Goal: Information Seeking & Learning: Learn about a topic

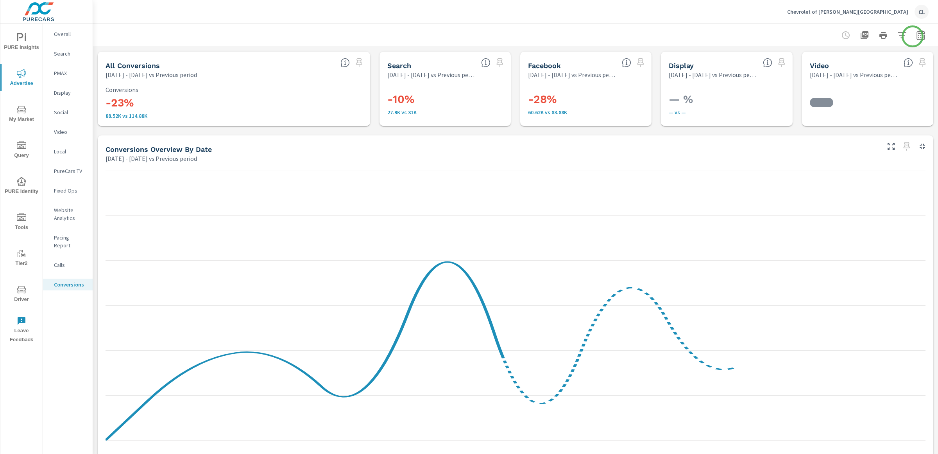
click at [918, 35] on icon "button" at bounding box center [920, 36] width 5 height 3
select select "Previous period"
click at [848, 64] on select "Custom Yesterday Last week Last 7 days Last 14 days Last 30 days Last 45 days L…" at bounding box center [851, 68] width 84 height 16
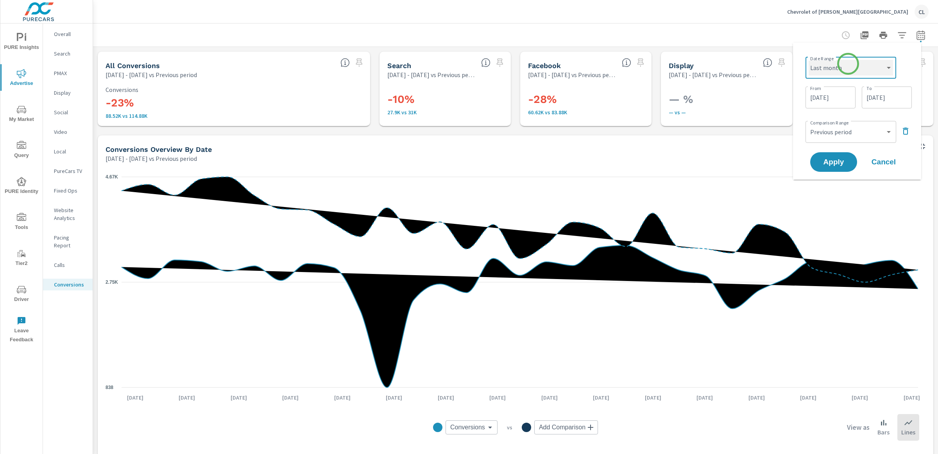
click at [809, 60] on select "Custom Yesterday Last week Last 7 days Last 14 days Last 30 days Last 45 days L…" at bounding box center [851, 68] width 84 height 16
select select "Last month"
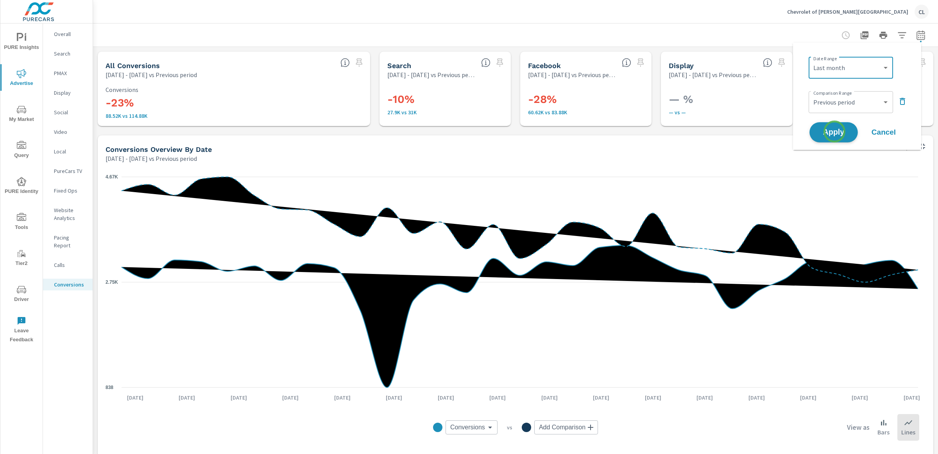
click at [834, 129] on span "Apply" at bounding box center [834, 132] width 32 height 7
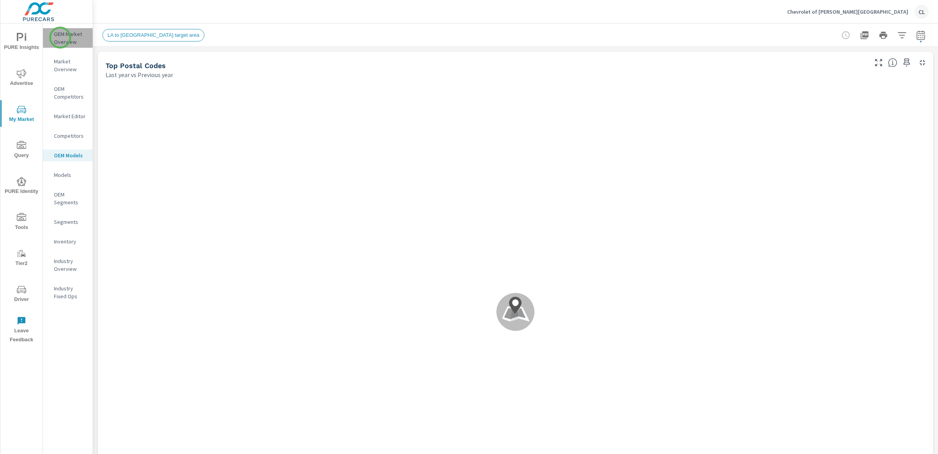
click at [60, 38] on p "OEM Market Overview" at bounding box center [70, 38] width 32 height 16
click at [917, 35] on icon "button" at bounding box center [921, 34] width 9 height 9
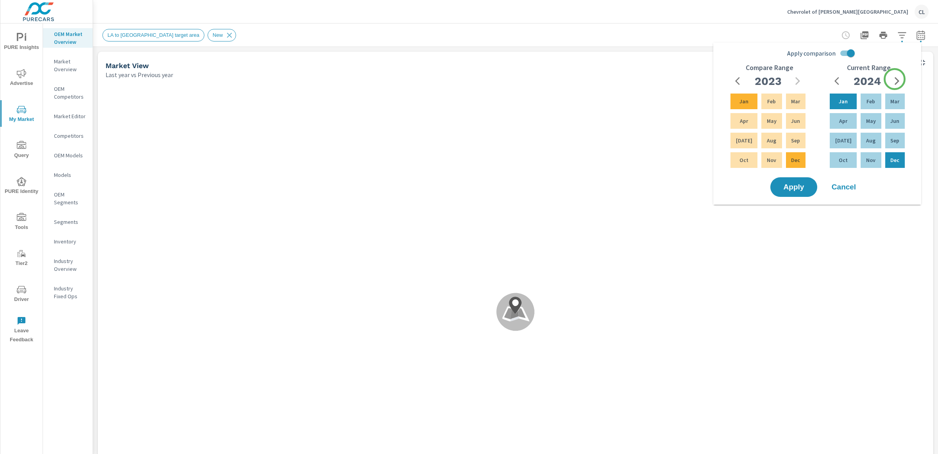
click at [895, 79] on icon "button" at bounding box center [897, 80] width 9 height 9
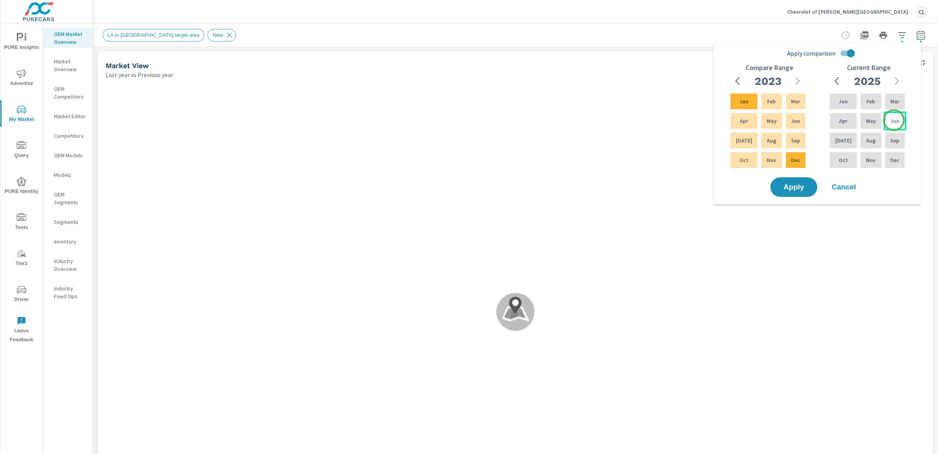
click at [894, 120] on p "Jun" at bounding box center [895, 121] width 9 height 8
click at [870, 140] on p "Aug" at bounding box center [870, 140] width 9 height 8
click at [802, 82] on icon "button" at bounding box center [797, 80] width 9 height 9
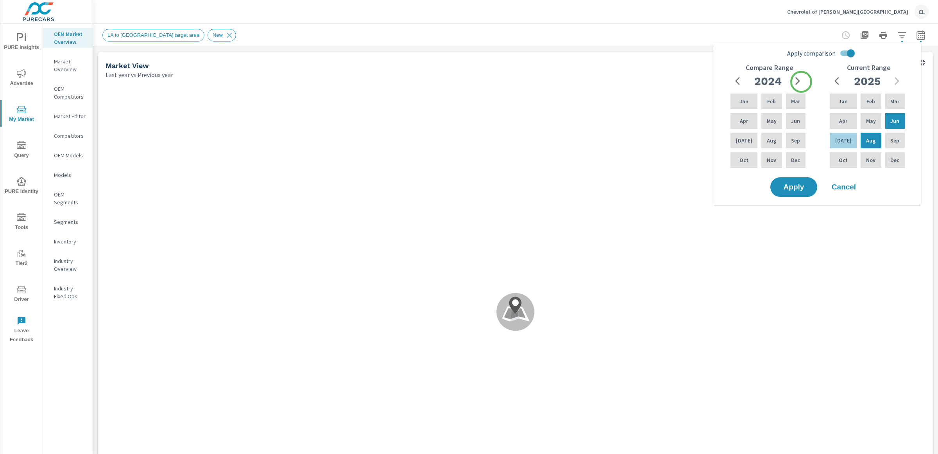
click at [802, 82] on icon "button" at bounding box center [797, 80] width 9 height 9
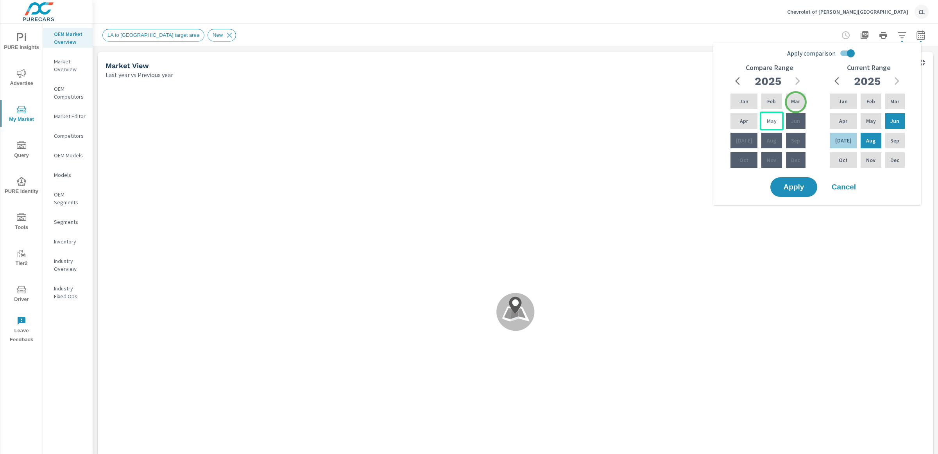
drag, startPoint x: 796, startPoint y: 102, endPoint x: 775, endPoint y: 116, distance: 25.4
click at [795, 103] on p "Mar" at bounding box center [795, 101] width 9 height 8
click at [771, 118] on p "May" at bounding box center [772, 121] width 10 height 8
click at [800, 185] on span "Apply" at bounding box center [794, 186] width 32 height 7
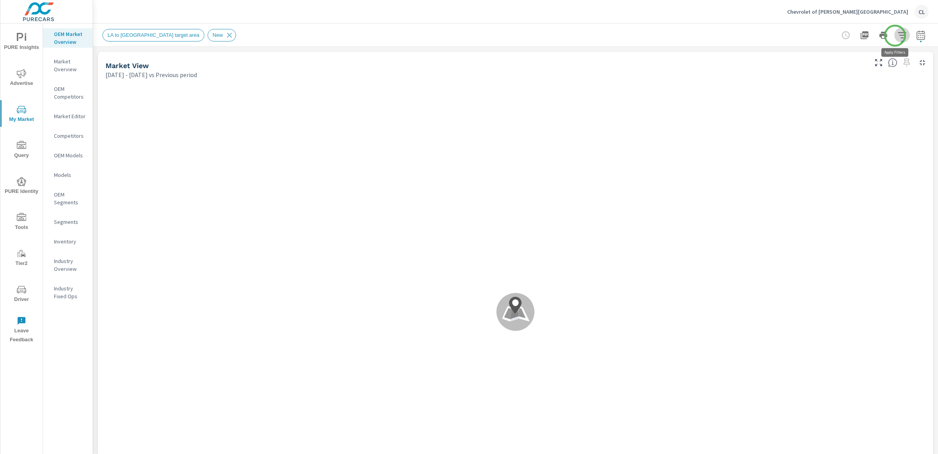
click at [898, 36] on icon "button" at bounding box center [902, 34] width 9 height 9
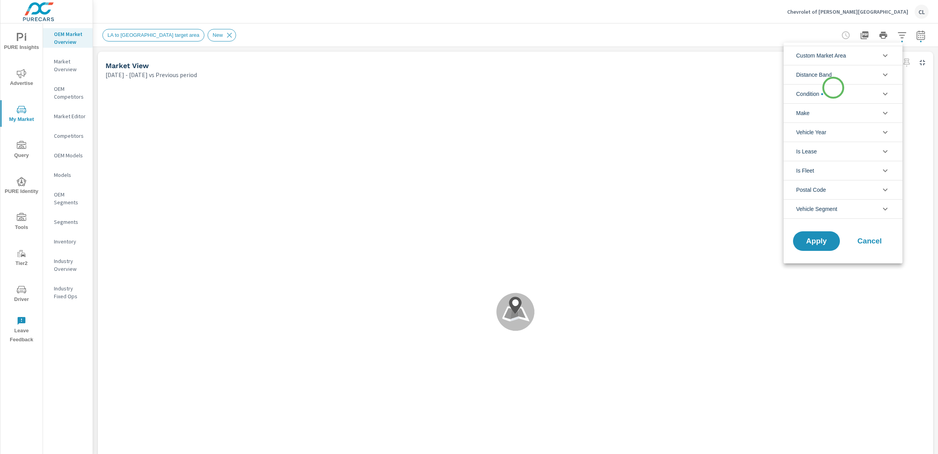
click at [831, 93] on li "Condition" at bounding box center [843, 93] width 119 height 19
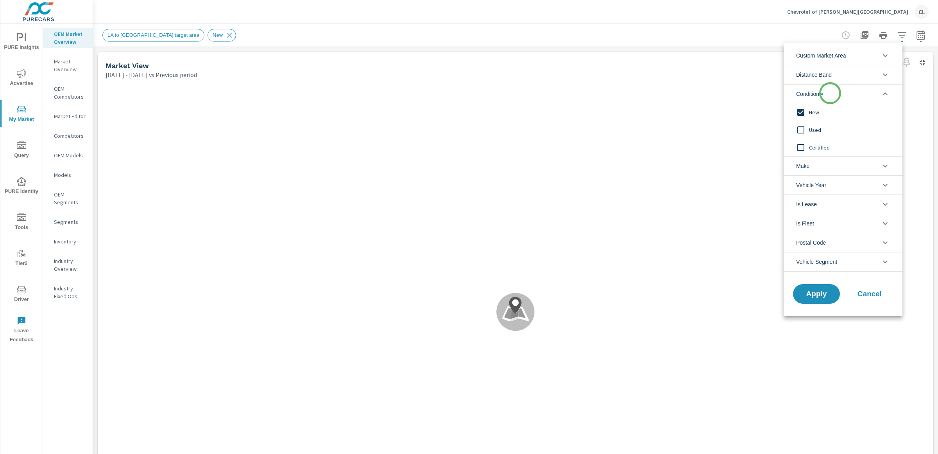
click at [831, 93] on li "Condition" at bounding box center [843, 93] width 119 height 19
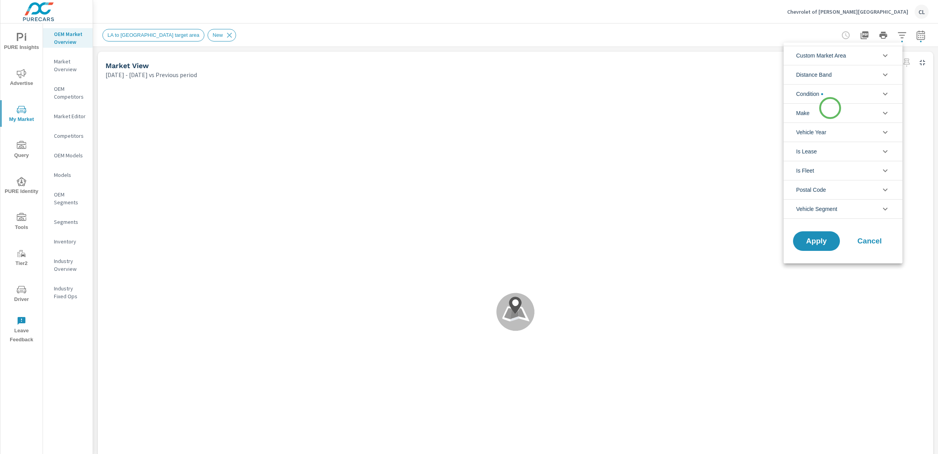
click at [831, 108] on li "Make" at bounding box center [843, 112] width 119 height 19
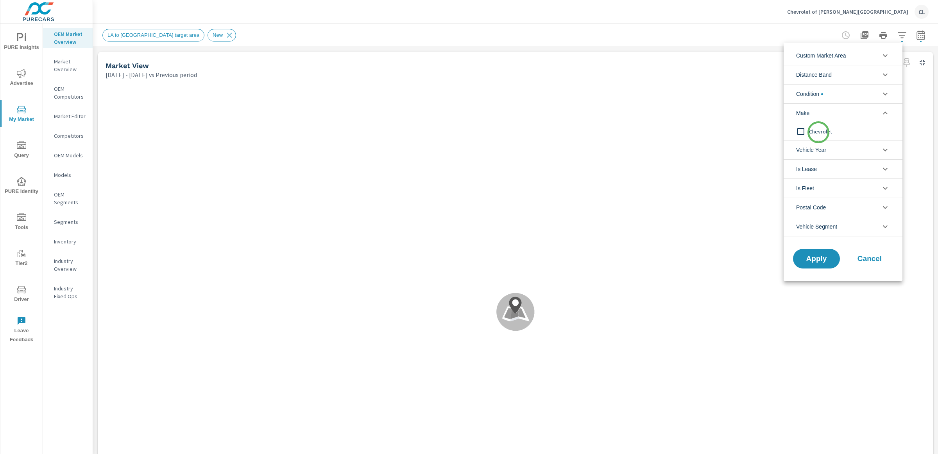
click at [818, 132] on span "Chevrolet" at bounding box center [852, 131] width 86 height 9
click at [841, 59] on span "Custom Market Area" at bounding box center [821, 55] width 50 height 19
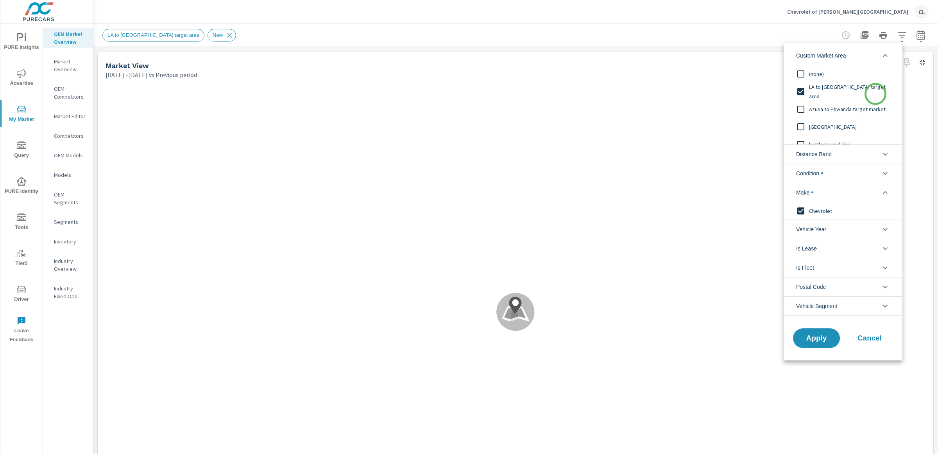
scroll to position [9, 0]
click at [826, 115] on span "[GEOGRAPHIC_DATA]" at bounding box center [852, 117] width 86 height 9
click at [814, 337] on span "Apply" at bounding box center [817, 337] width 32 height 7
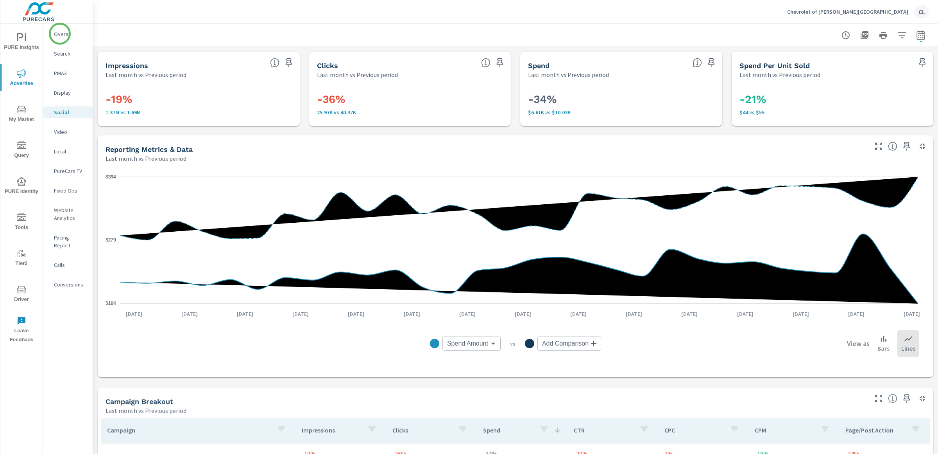
click at [60, 34] on p "Overall" at bounding box center [70, 34] width 32 height 8
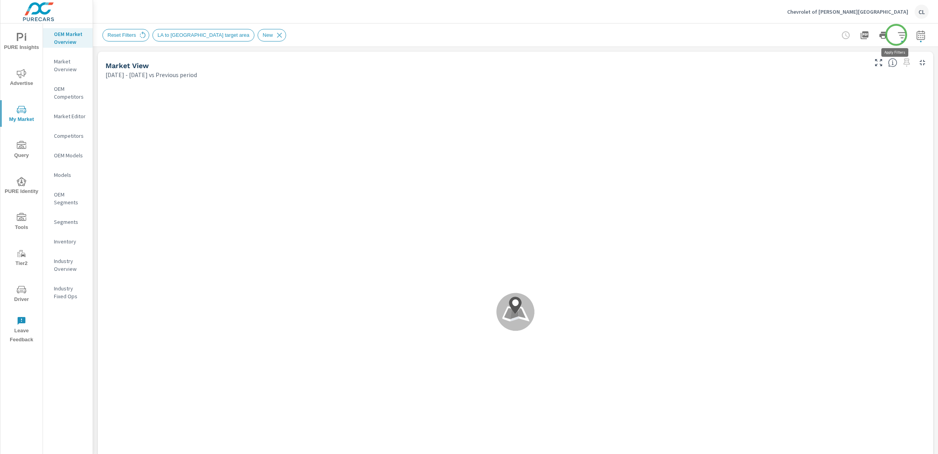
click at [898, 35] on icon "button" at bounding box center [902, 35] width 8 height 6
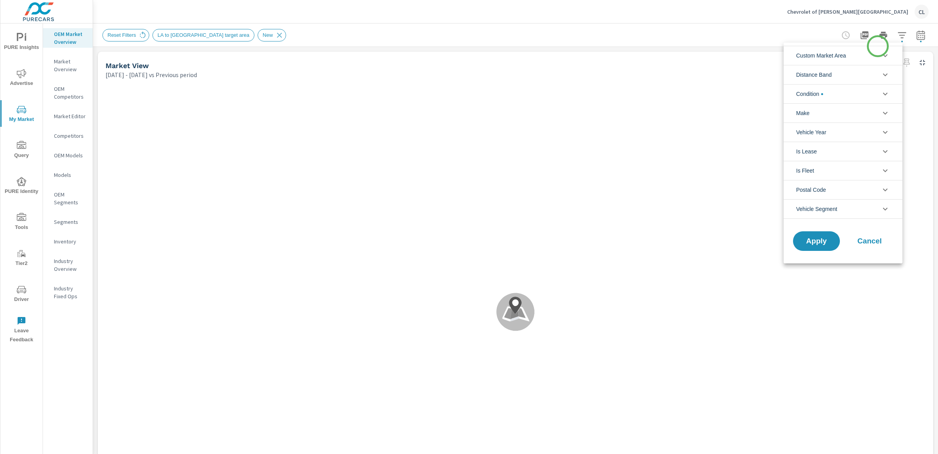
click at [874, 50] on li "Custom Market Area" at bounding box center [843, 55] width 119 height 19
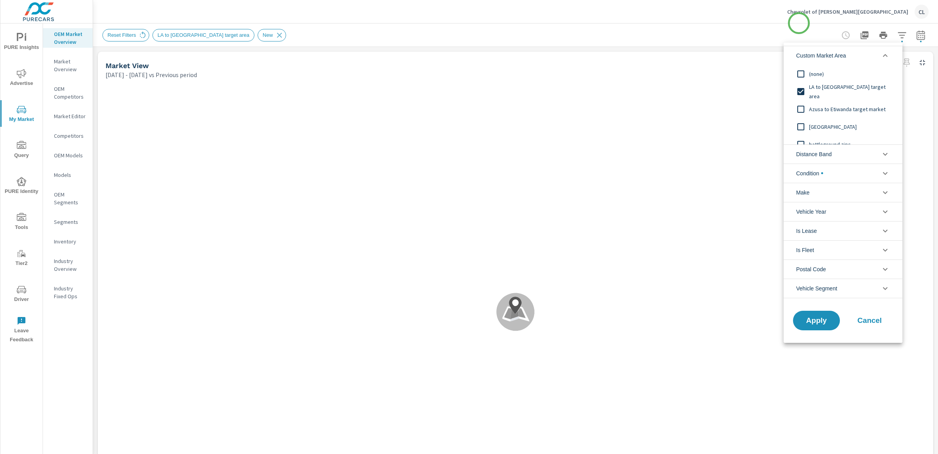
click at [799, 23] on div at bounding box center [469, 227] width 938 height 454
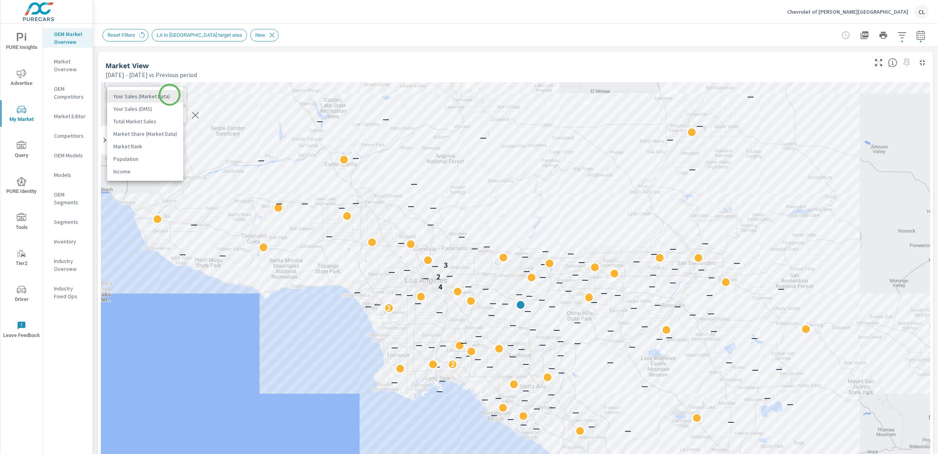
click at [170, 95] on body "PURE Insights Advertise My Market Query PURE Identity Tools Tier2 Driver Leave …" at bounding box center [469, 227] width 938 height 454
click at [147, 120] on li "Total Market Sales" at bounding box center [145, 121] width 76 height 13
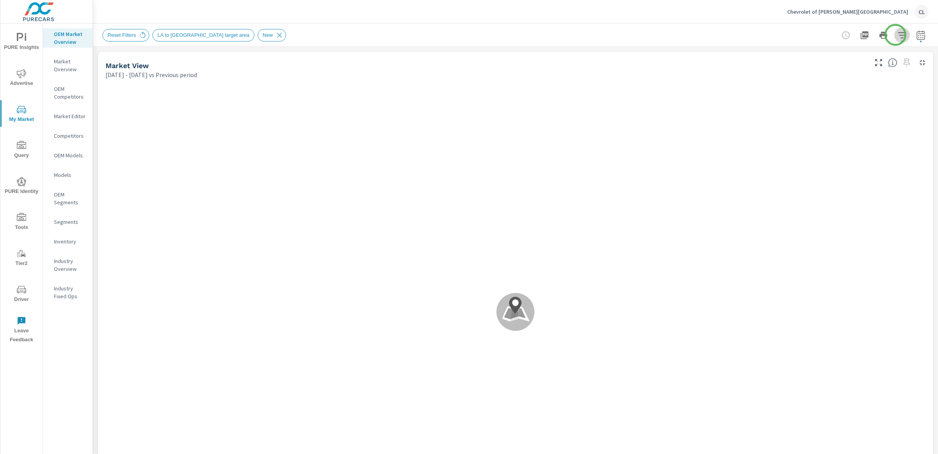
click at [898, 35] on icon "button" at bounding box center [902, 35] width 8 height 6
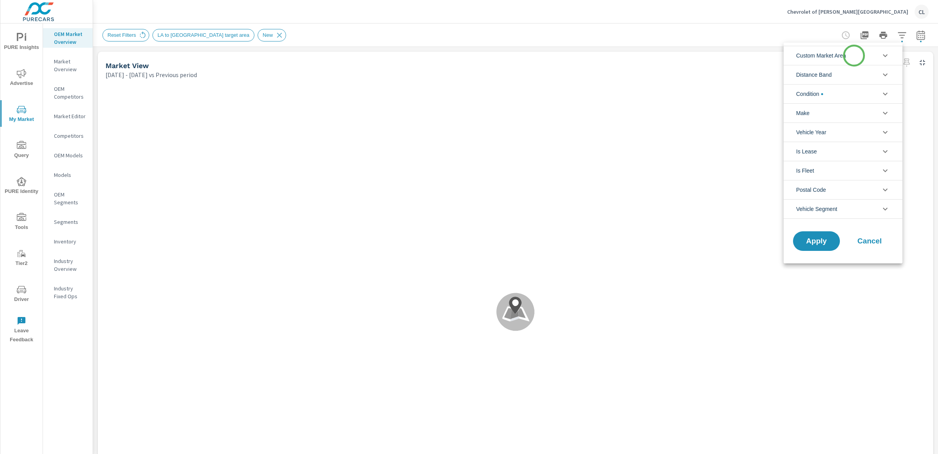
click at [853, 56] on li "Custom Market Area" at bounding box center [843, 55] width 119 height 19
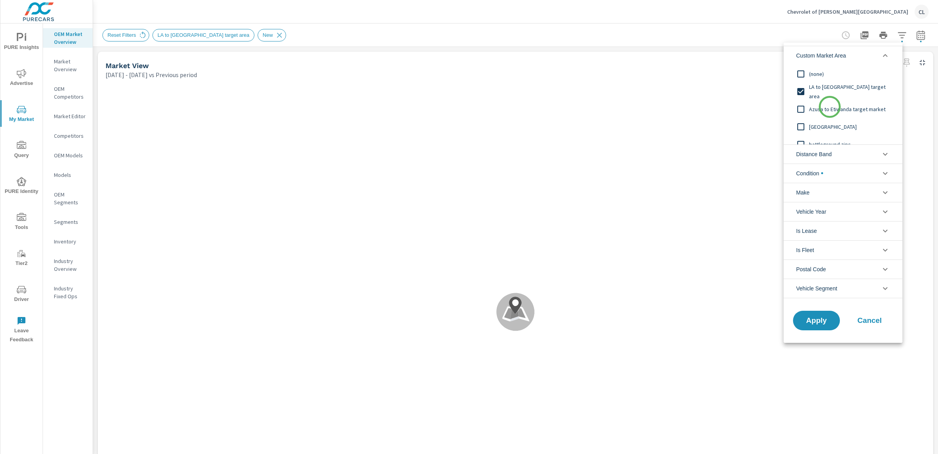
click at [830, 107] on span "Azusa to Etiwanda target market" at bounding box center [852, 108] width 86 height 9
click at [818, 318] on span "Apply" at bounding box center [817, 319] width 32 height 7
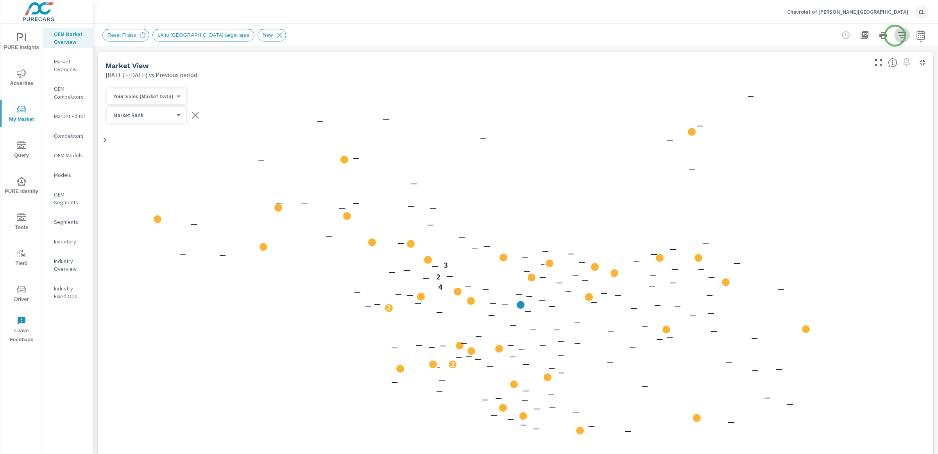
click at [898, 36] on icon "button" at bounding box center [902, 34] width 9 height 9
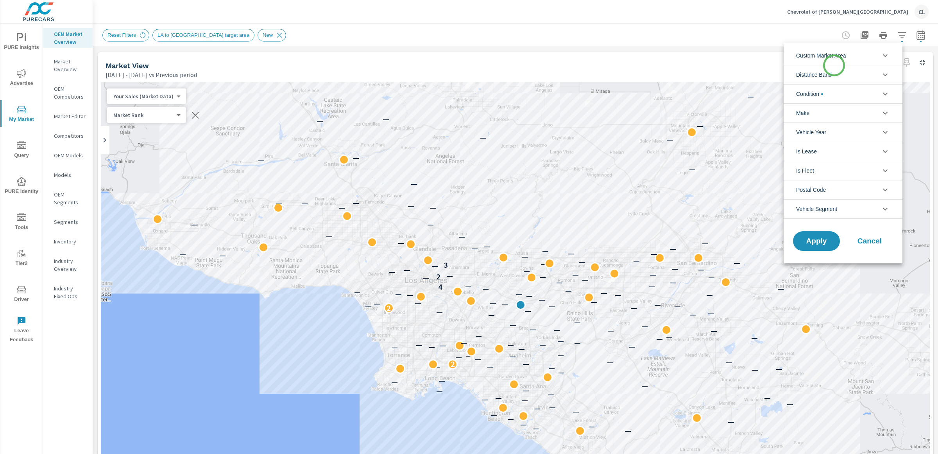
click at [834, 61] on span "Custom Market Area" at bounding box center [821, 55] width 50 height 19
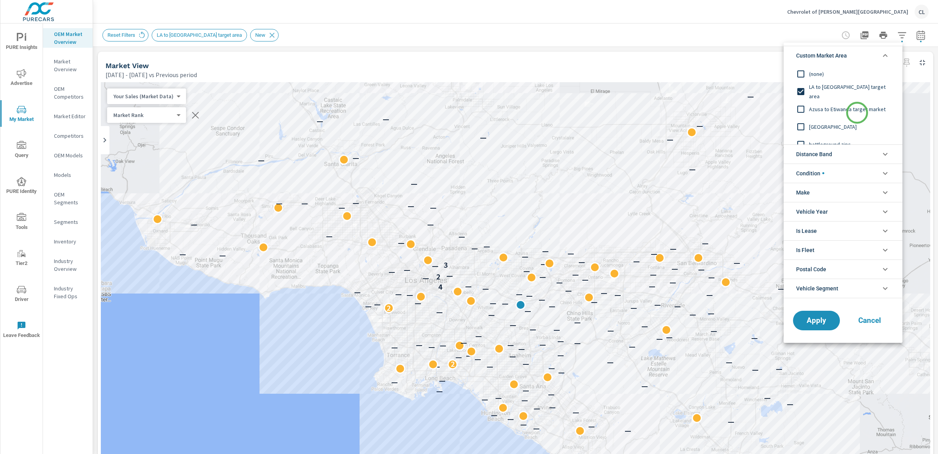
scroll to position [9, 0]
click at [825, 133] on span "battleground zips" at bounding box center [852, 135] width 86 height 9
click at [818, 316] on span "Apply" at bounding box center [817, 319] width 32 height 7
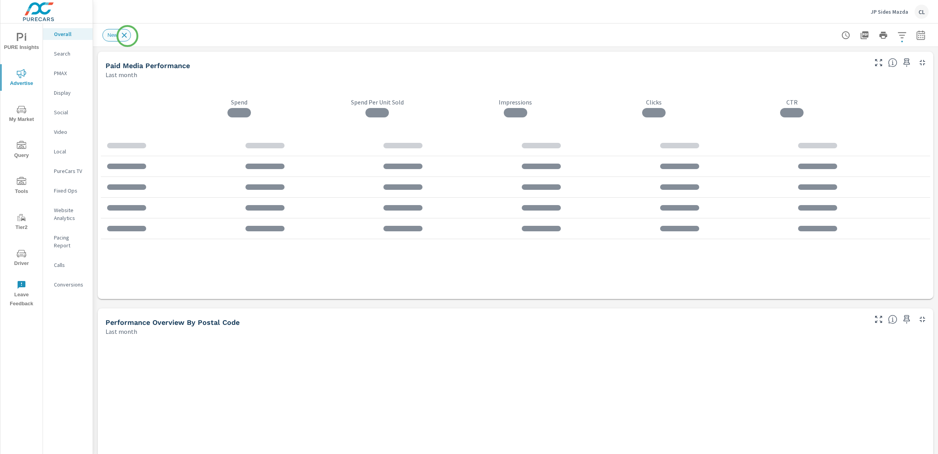
click at [127, 36] on icon at bounding box center [124, 35] width 9 height 9
click at [20, 44] on span "PURE Insights" at bounding box center [22, 42] width 38 height 19
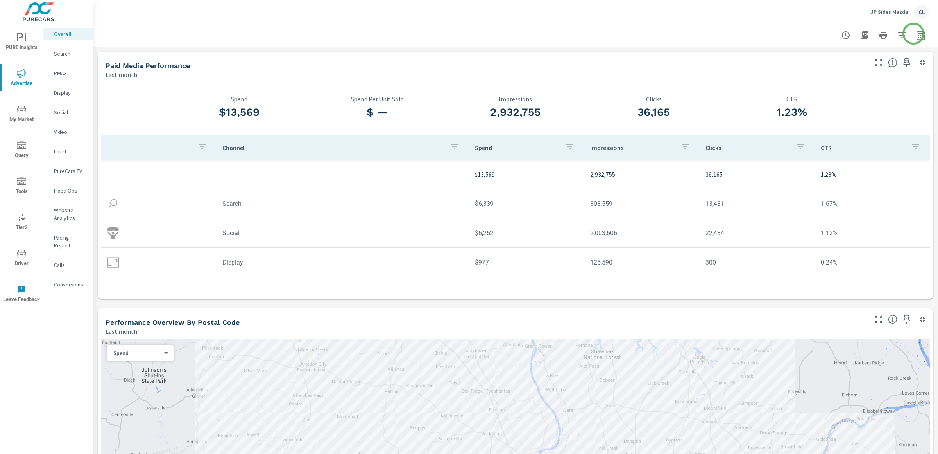
click at [811, 34] on icon "button" at bounding box center [921, 34] width 9 height 9
select select "Last month"
click at [811, 85] on p "+ Add comparison" at bounding box center [859, 87] width 100 height 9
select select "Previous period"
click at [811, 129] on span "Apply" at bounding box center [834, 132] width 32 height 7
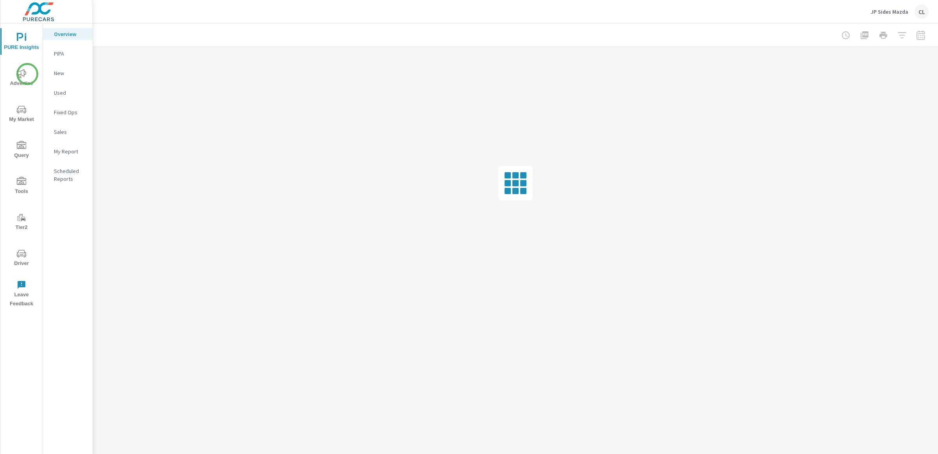
click at [27, 74] on span "Advertise" at bounding box center [22, 78] width 38 height 19
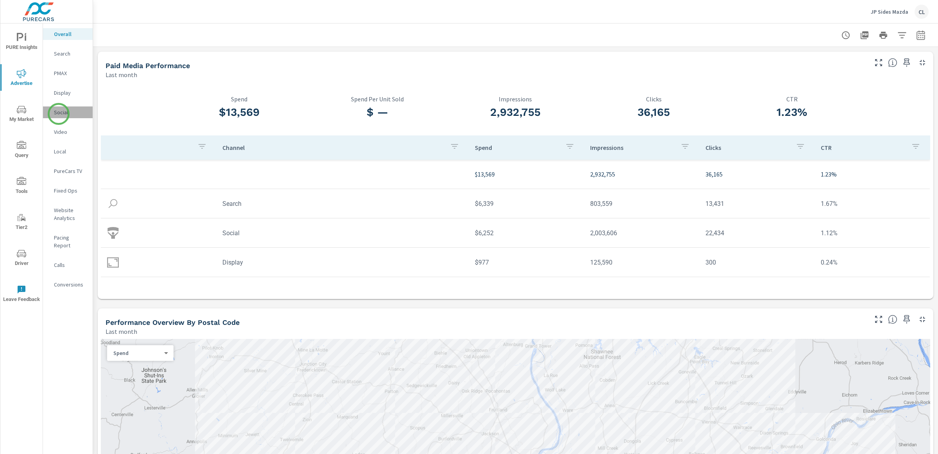
click at [59, 114] on p "Social" at bounding box center [70, 112] width 32 height 8
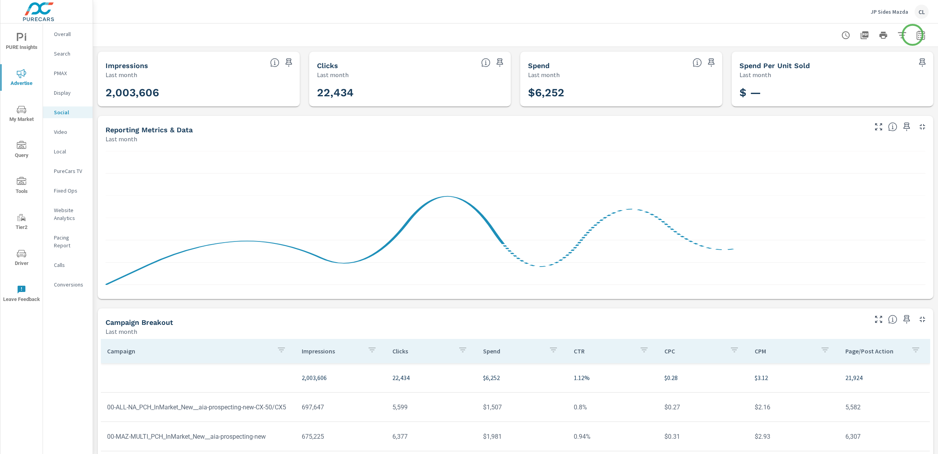
click at [918, 35] on icon "button" at bounding box center [920, 36] width 5 height 3
select select "Last month"
click at [852, 88] on p "+ Add comparison" at bounding box center [859, 87] width 100 height 9
select select "Previous period"
click at [832, 129] on button "Apply" at bounding box center [834, 132] width 48 height 20
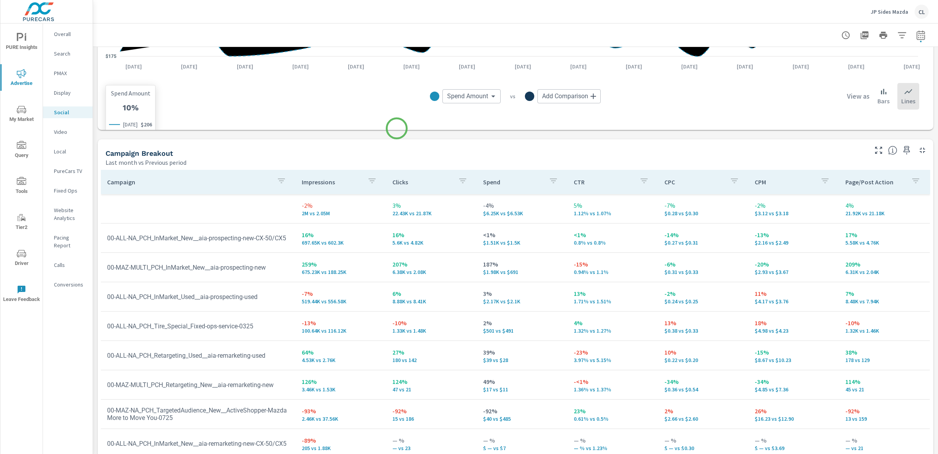
scroll to position [263, 0]
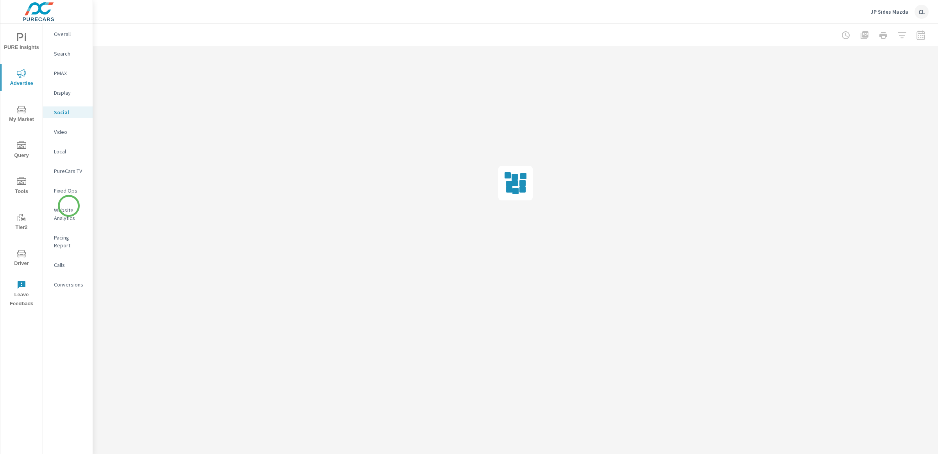
click at [63, 213] on p "Website Analytics" at bounding box center [70, 214] width 32 height 16
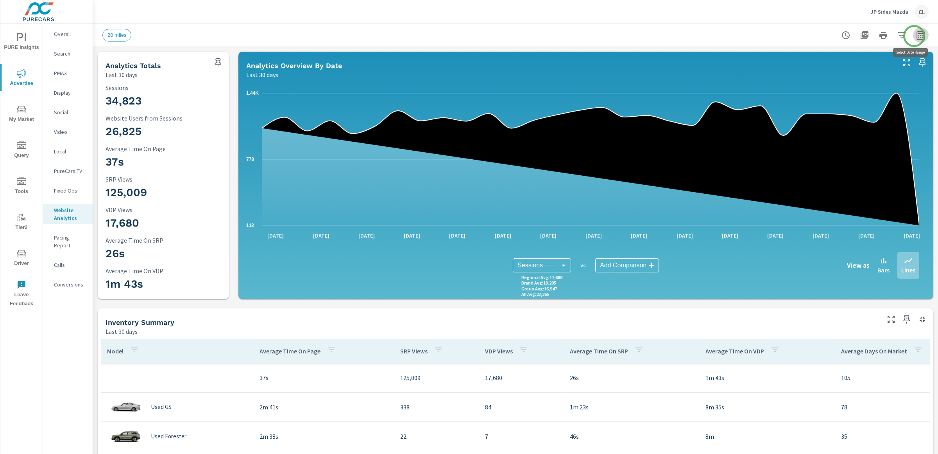
click at [917, 36] on icon "button" at bounding box center [921, 34] width 9 height 9
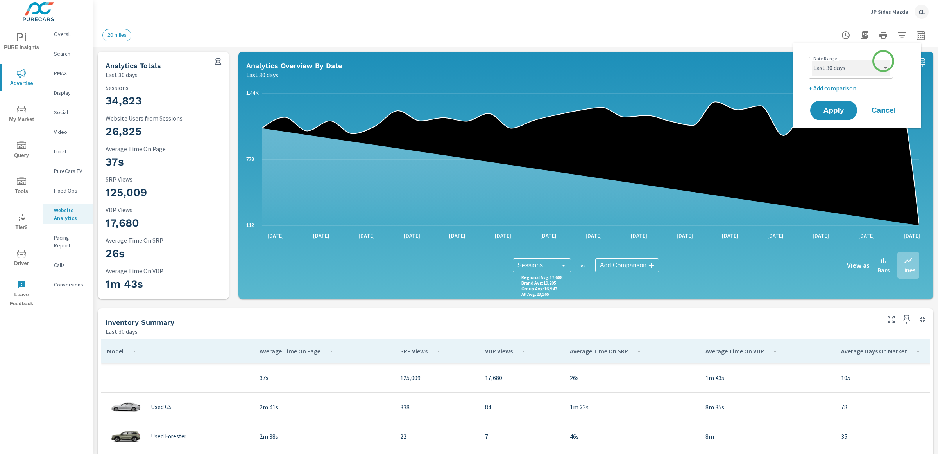
click at [882, 64] on select "Custom Yesterday Last week Last 7 days Last 14 days Last 30 days Last 45 days L…" at bounding box center [851, 68] width 78 height 16
click at [812, 60] on select "Custom Yesterday Last week Last 7 days Last 14 days Last 30 days Last 45 days L…" at bounding box center [851, 68] width 78 height 16
select select "Last month"
click at [845, 87] on p "+ Add comparison" at bounding box center [859, 87] width 100 height 9
select select "Previous period"
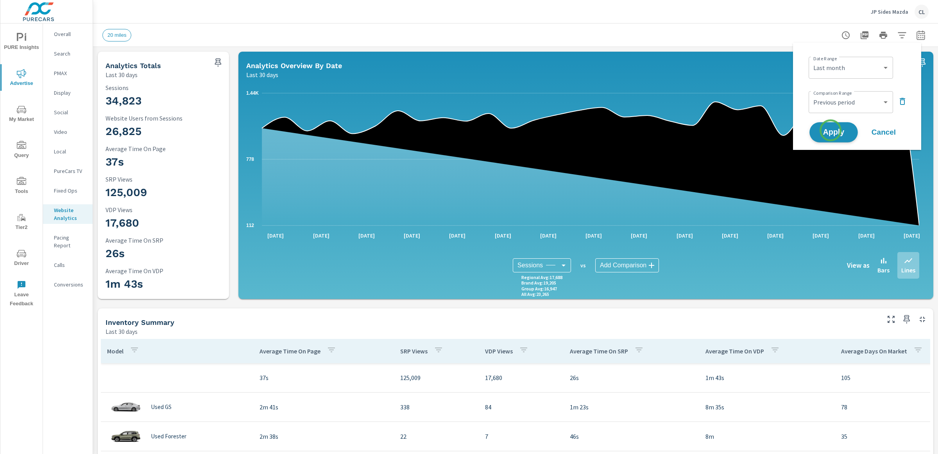
click at [830, 133] on span "Apply" at bounding box center [834, 132] width 32 height 7
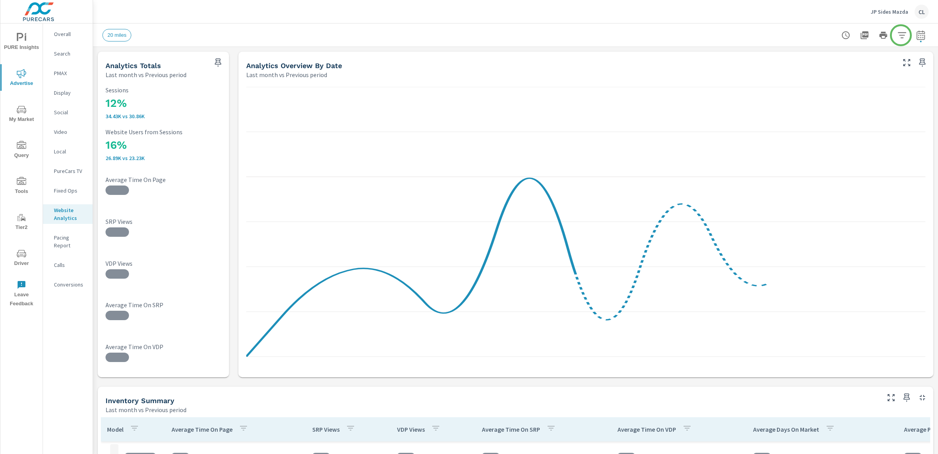
click at [901, 34] on button "button" at bounding box center [903, 35] width 16 height 16
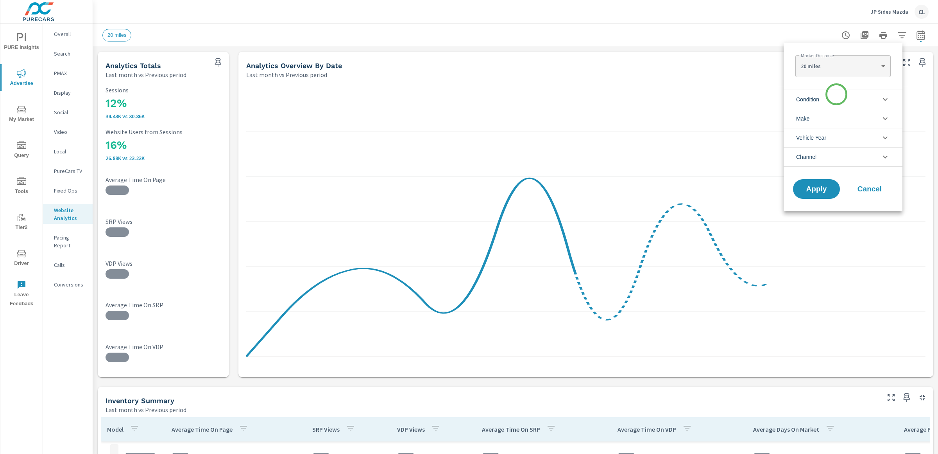
click at [836, 98] on li "Condition" at bounding box center [843, 99] width 119 height 19
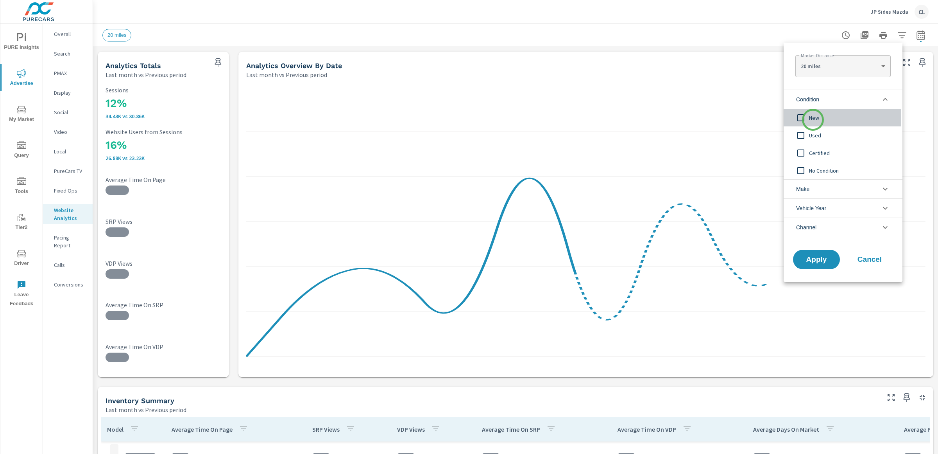
click at [813, 120] on span "New" at bounding box center [852, 117] width 86 height 9
click at [819, 190] on li "Make" at bounding box center [843, 188] width 119 height 19
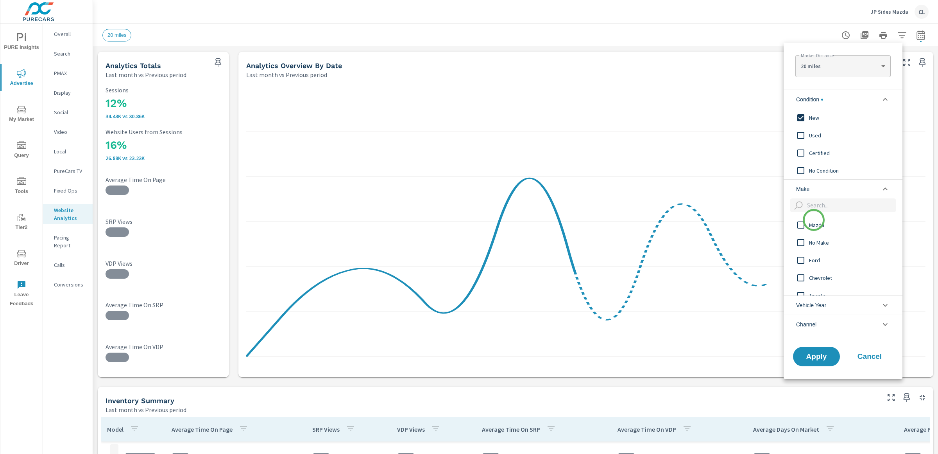
click at [814, 222] on span "Mazda" at bounding box center [852, 224] width 86 height 9
click at [812, 364] on button "Apply" at bounding box center [817, 356] width 48 height 20
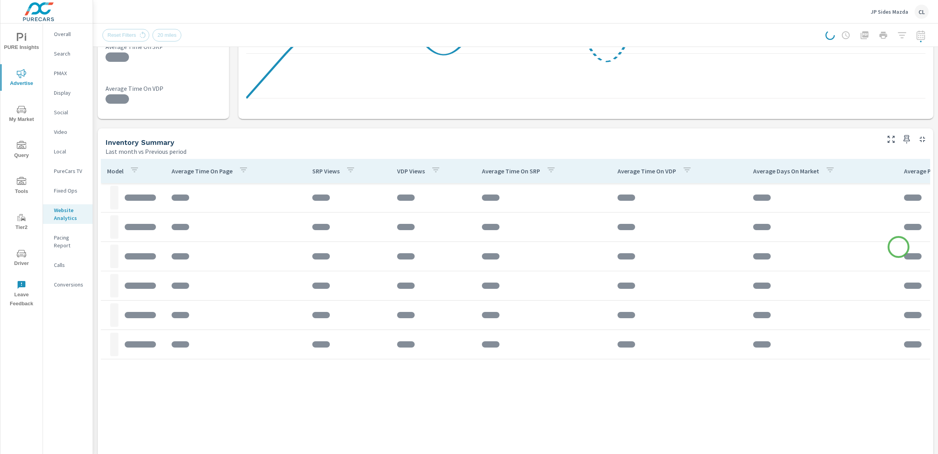
scroll to position [266, 0]
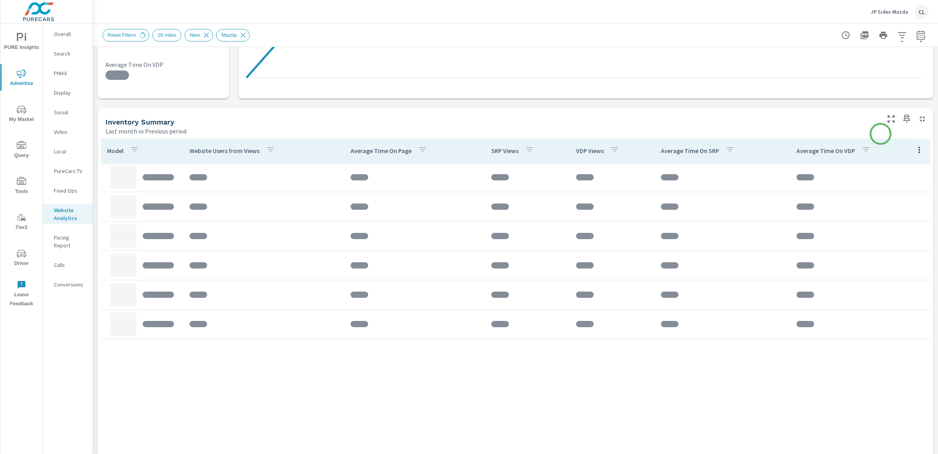
scroll to position [330, 0]
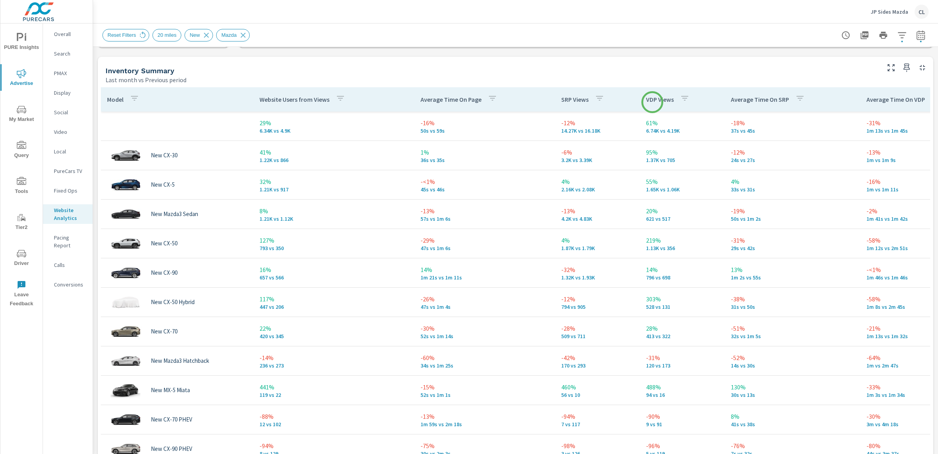
click at [653, 102] on p "VDP Views" at bounding box center [660, 99] width 28 height 8
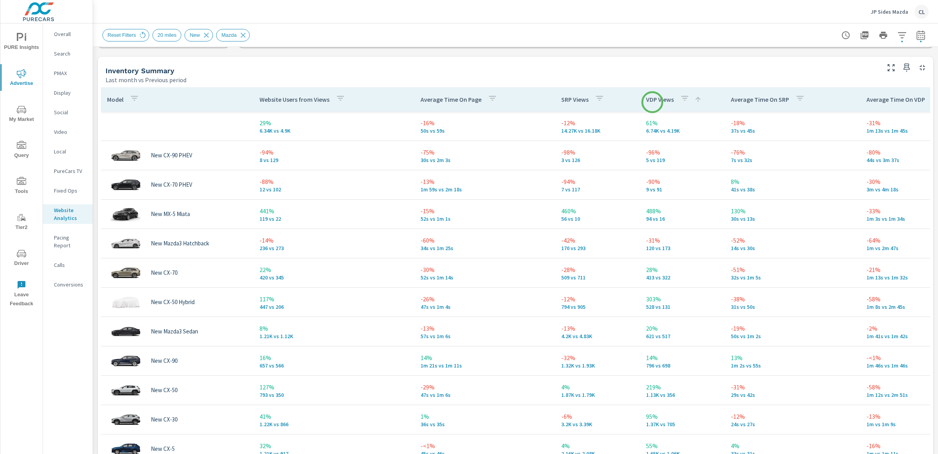
click at [653, 102] on p "VDP Views" at bounding box center [660, 99] width 28 height 8
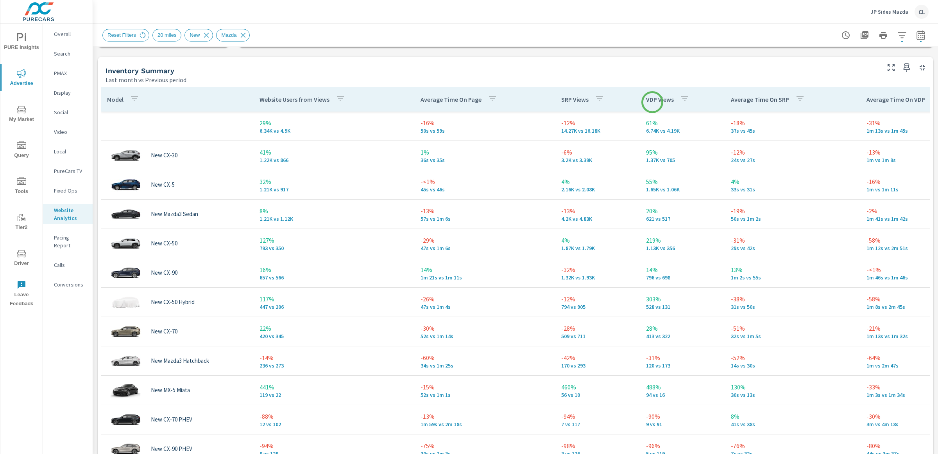
click at [653, 102] on p "VDP Views" at bounding box center [660, 99] width 28 height 8
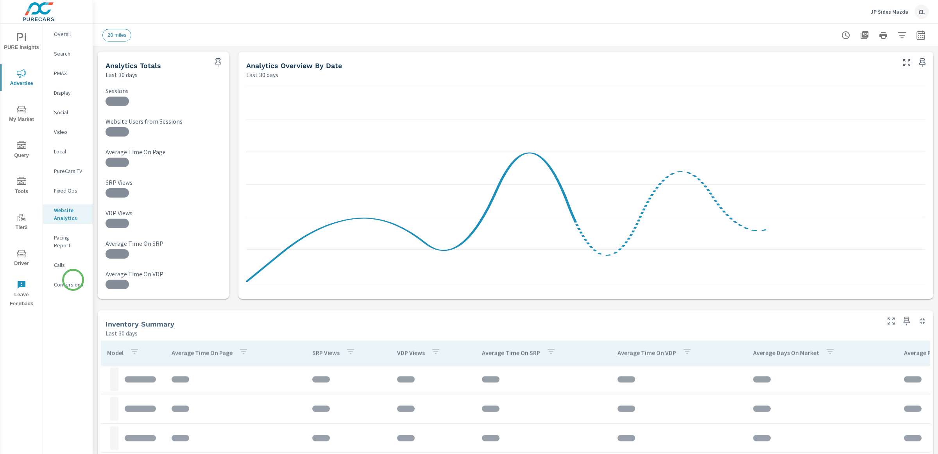
click at [71, 280] on p "Conversions" at bounding box center [70, 284] width 32 height 8
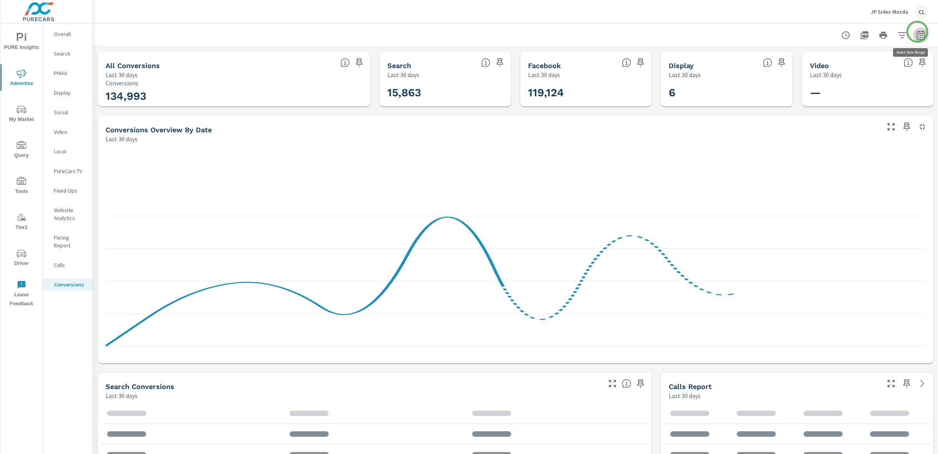
click at [918, 32] on icon "button" at bounding box center [921, 34] width 9 height 9
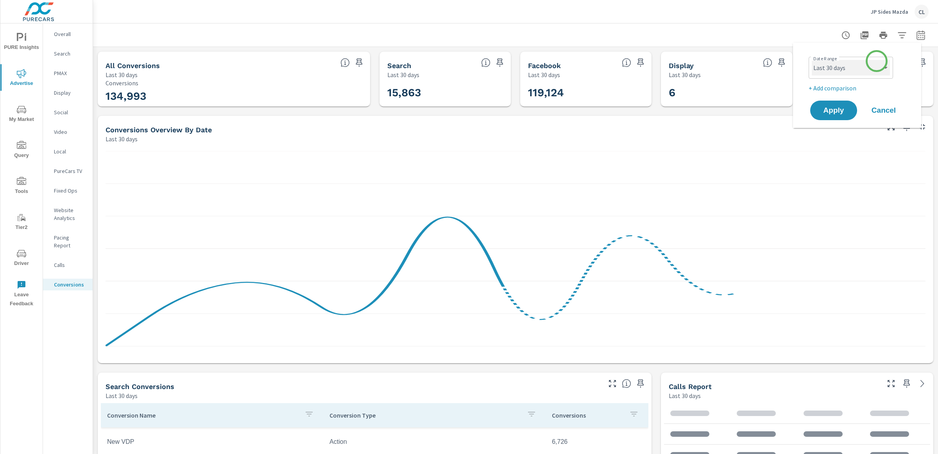
click at [877, 61] on select "Custom [DATE] Last week Last 7 days Last 14 days Last 30 days Last 45 days Last…" at bounding box center [851, 68] width 78 height 16
click at [812, 60] on select "Custom [DATE] Last week Last 7 days Last 14 days Last 30 days Last 45 days Last…" at bounding box center [851, 68] width 78 height 16
select select "Last month"
click at [842, 87] on p "+ Add comparison" at bounding box center [859, 87] width 100 height 9
select select "Previous period"
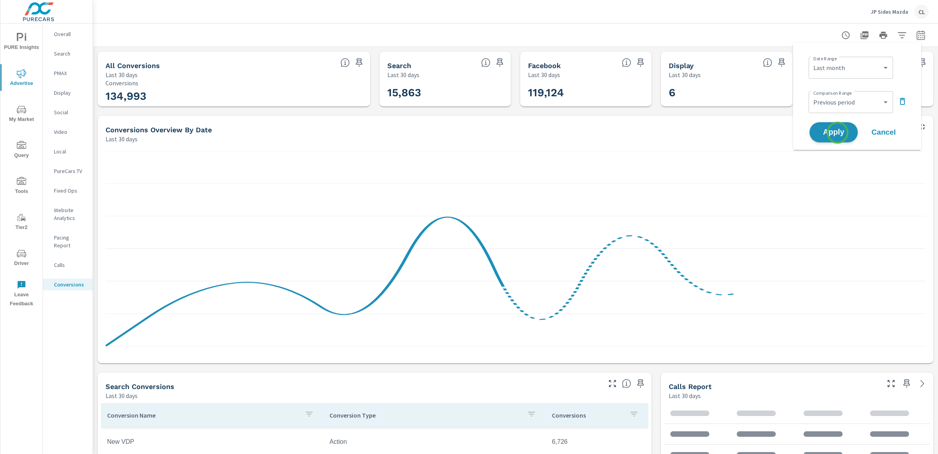
click at [838, 133] on span "Apply" at bounding box center [834, 132] width 32 height 7
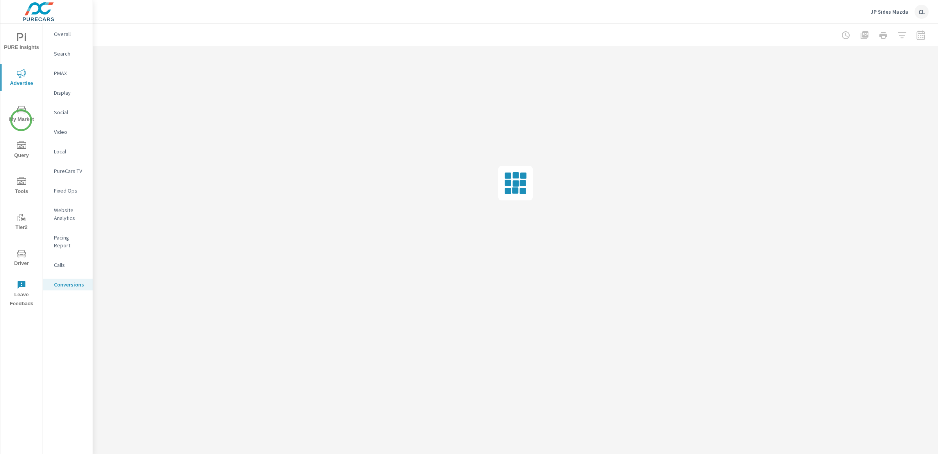
click at [21, 121] on span "My Market" at bounding box center [22, 114] width 38 height 19
click at [65, 241] on p "Inventory" at bounding box center [70, 241] width 32 height 8
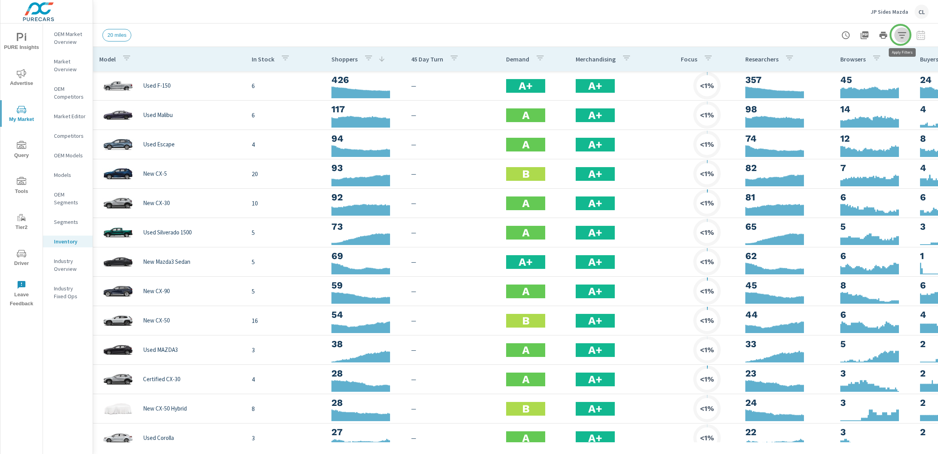
click at [901, 35] on icon "button" at bounding box center [902, 35] width 8 height 6
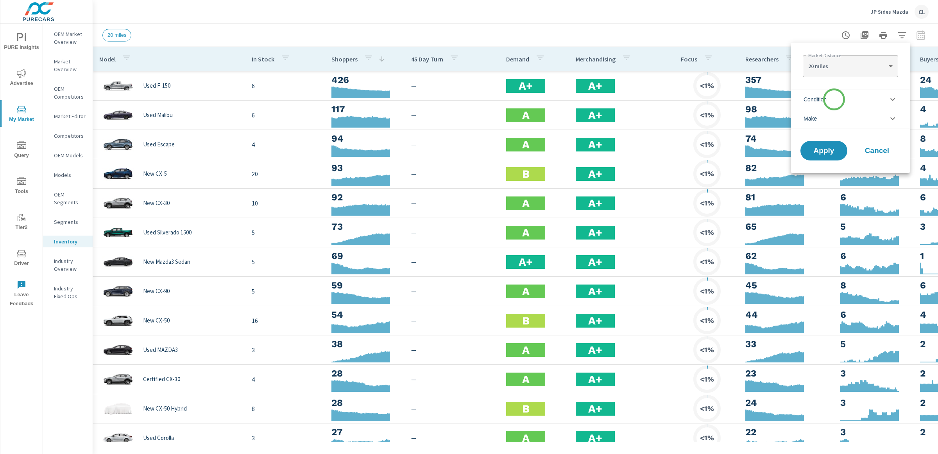
click at [834, 99] on li "Condition" at bounding box center [850, 99] width 119 height 19
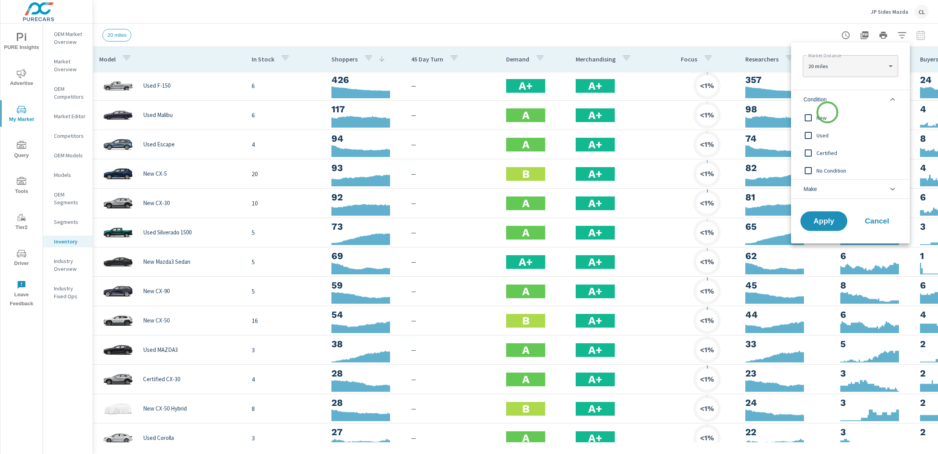
click at [822, 117] on span "New" at bounding box center [860, 117] width 86 height 9
click at [821, 185] on li "Make" at bounding box center [850, 189] width 119 height 20
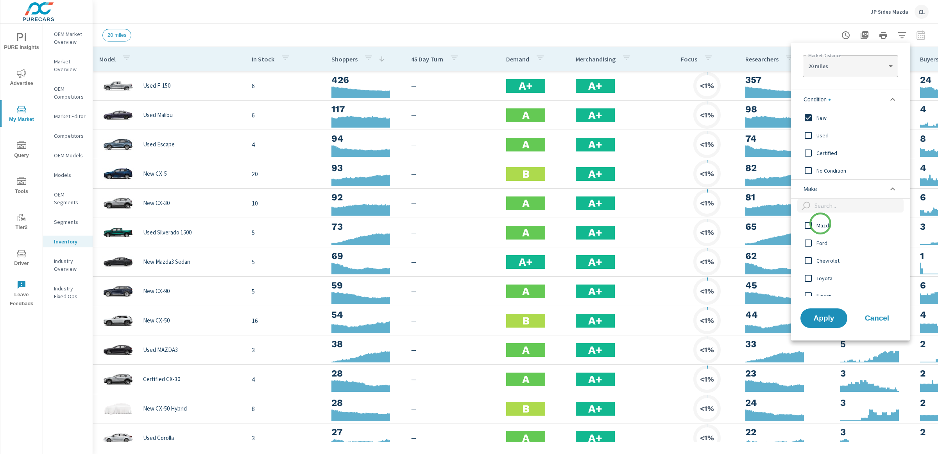
click at [821, 223] on span "Mazda" at bounding box center [860, 225] width 86 height 9
click at [821, 319] on span "Apply" at bounding box center [824, 317] width 32 height 7
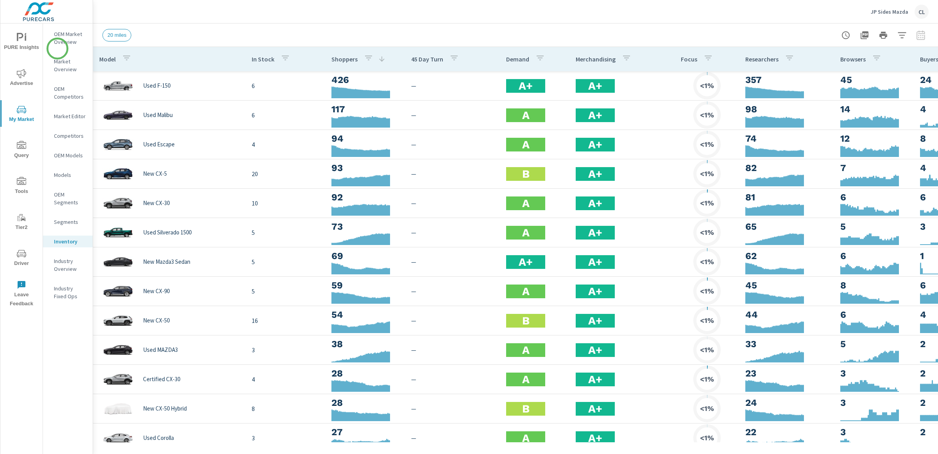
click at [61, 40] on p "OEM Market Overview" at bounding box center [70, 38] width 32 height 16
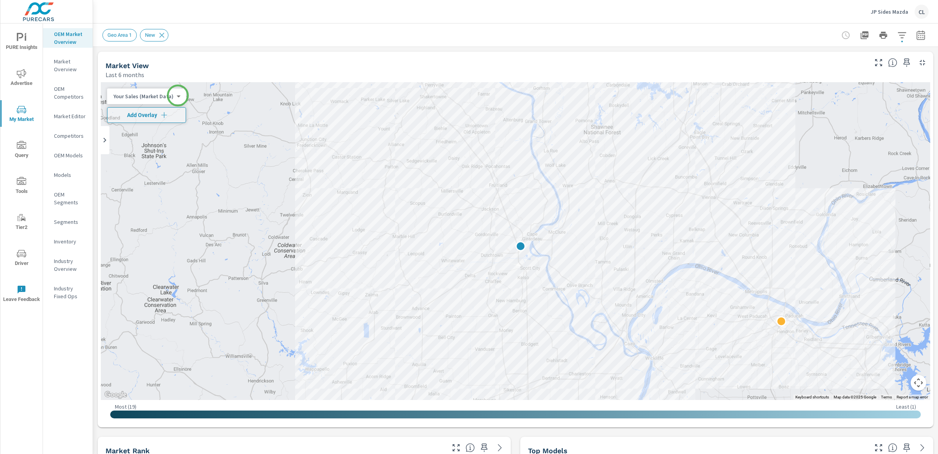
click at [175, 95] on body "PURE Insights Advertise My Market Query Tools Tier2 Driver Leave Feedback OEM M…" at bounding box center [469, 227] width 938 height 454
click at [144, 121] on li "Total Market Sales" at bounding box center [145, 121] width 76 height 13
click at [155, 115] on span "Add Overlay" at bounding box center [142, 115] width 62 height 8
click at [917, 36] on icon "button" at bounding box center [921, 34] width 9 height 9
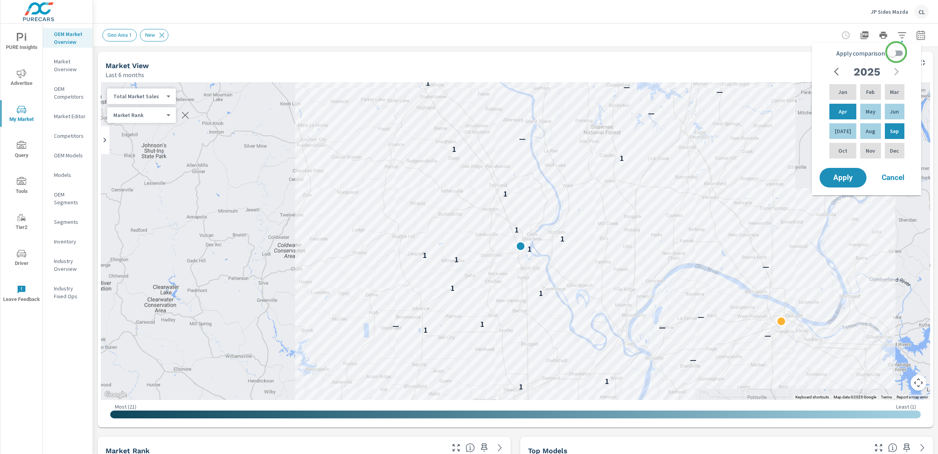
click at [897, 52] on input "Apply comparison" at bounding box center [892, 53] width 45 height 15
checkbox input "true"
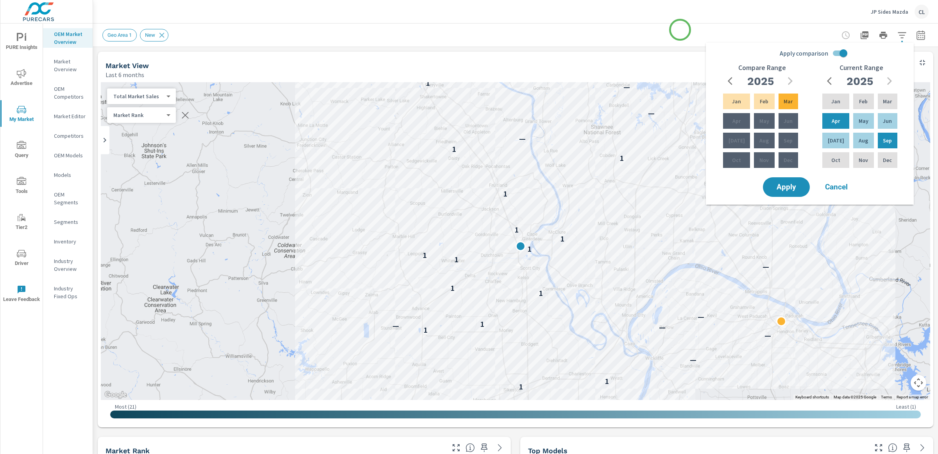
click at [678, 29] on div "Geo Area 1 New" at bounding box center [460, 35] width 717 height 13
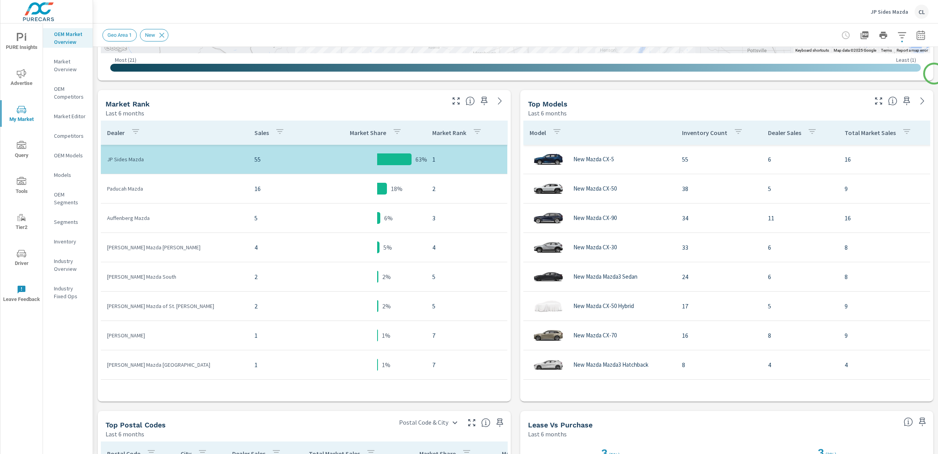
scroll to position [347, 0]
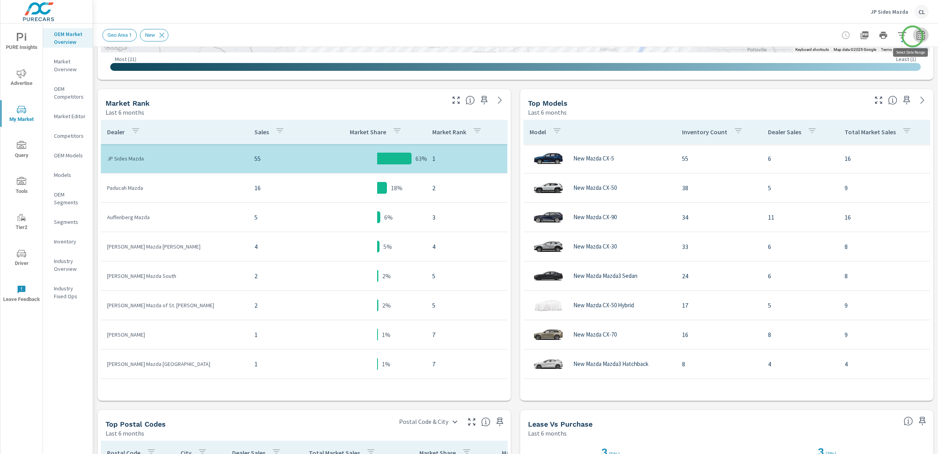
click at [917, 36] on icon "button" at bounding box center [921, 34] width 9 height 9
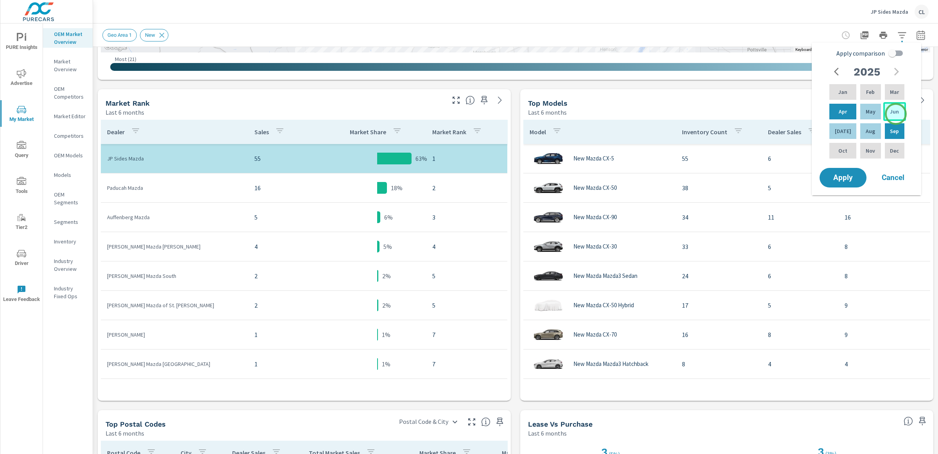
click at [896, 114] on p "Jun" at bounding box center [894, 112] width 9 height 8
click at [876, 133] on div "Aug" at bounding box center [870, 131] width 23 height 19
click at [897, 55] on input "Apply comparison" at bounding box center [892, 53] width 45 height 15
checkbox input "true"
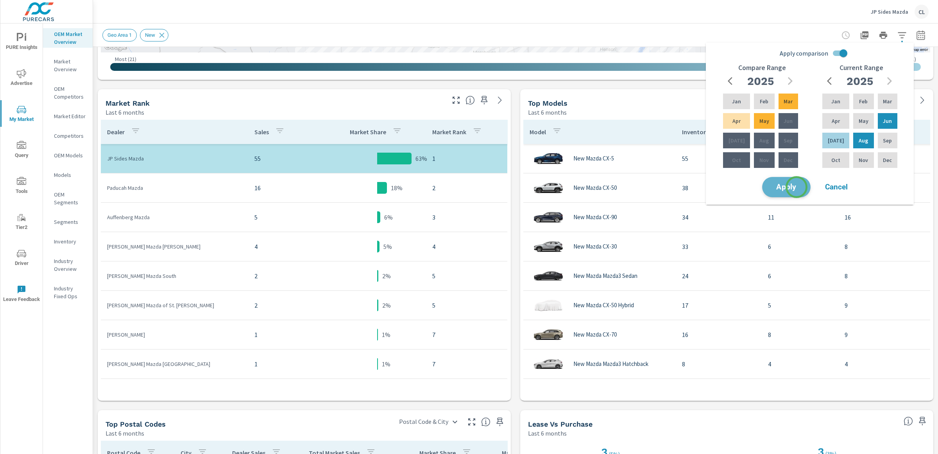
click at [797, 187] on span "Apply" at bounding box center [787, 186] width 32 height 7
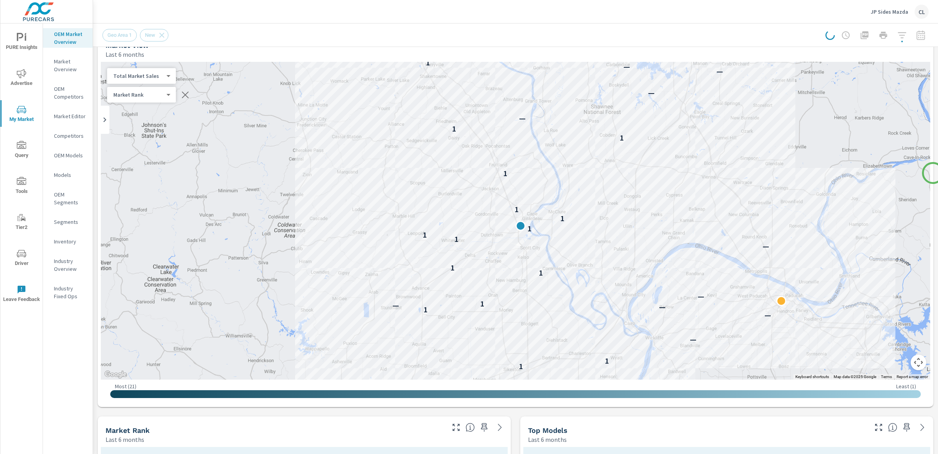
scroll to position [13, 0]
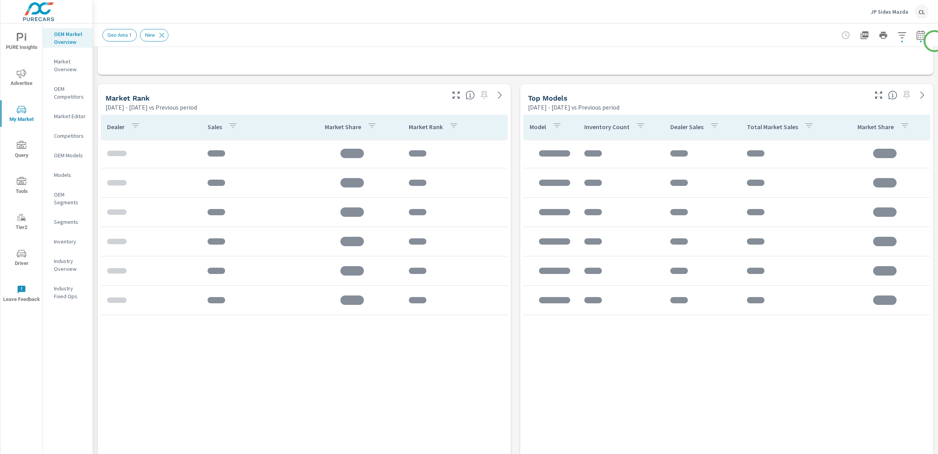
scroll to position [479, 0]
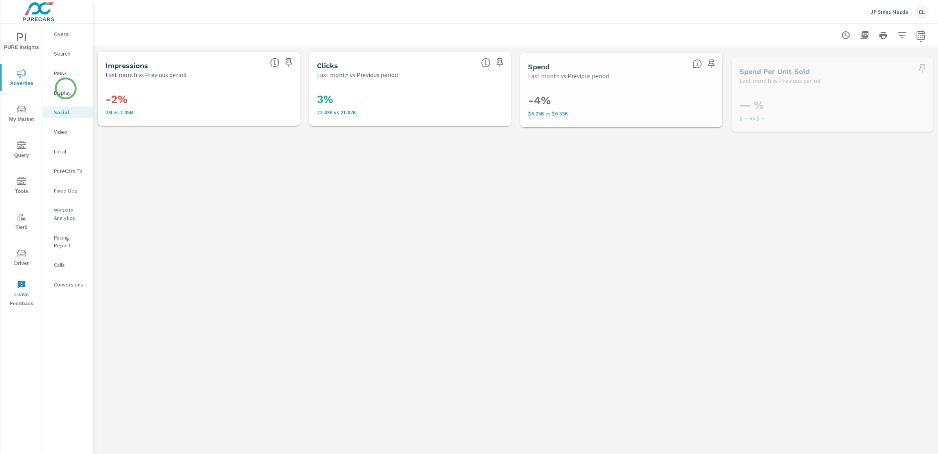
click at [66, 89] on p "Display" at bounding box center [70, 93] width 32 height 8
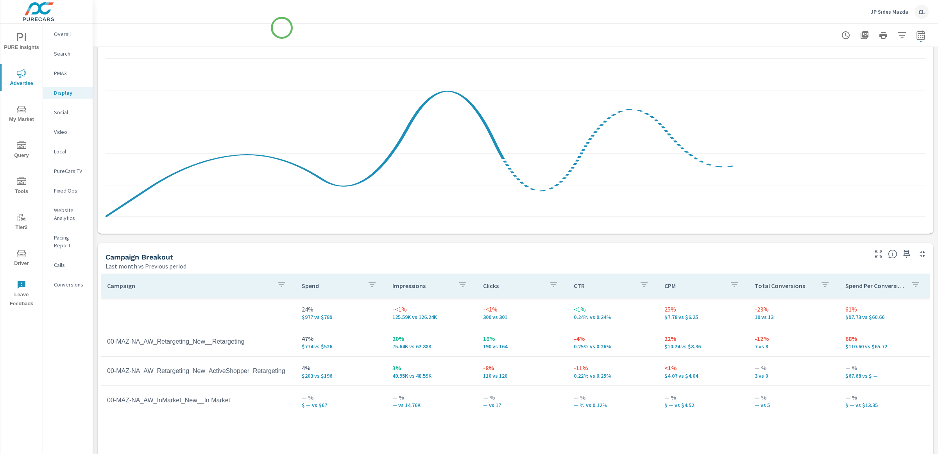
scroll to position [146, 0]
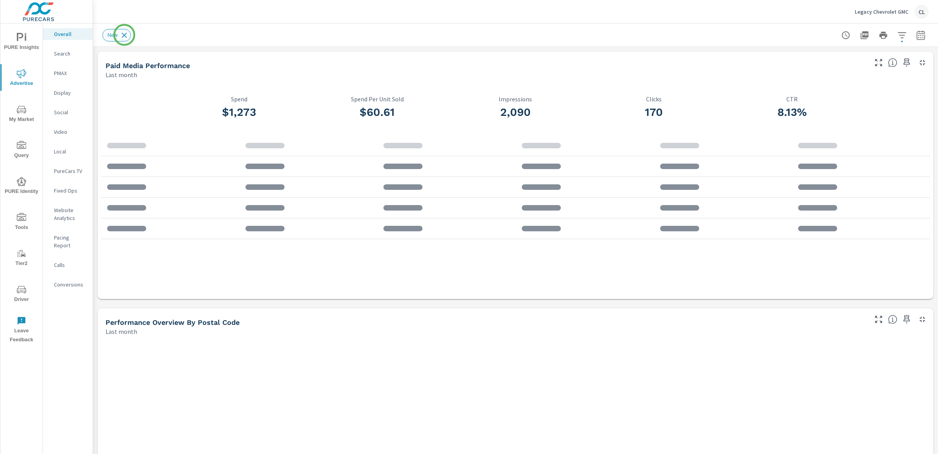
click at [124, 35] on icon at bounding box center [124, 34] width 5 height 5
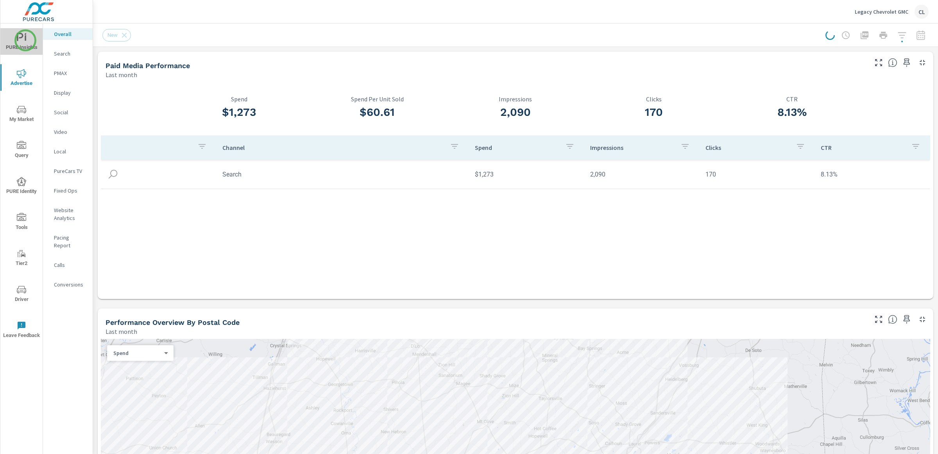
click at [25, 40] on icon "nav menu" at bounding box center [21, 37] width 9 height 9
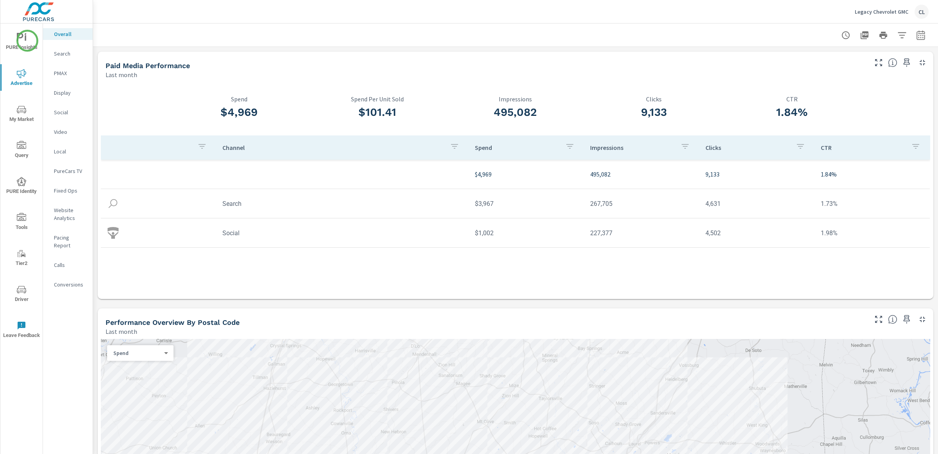
click at [25, 41] on icon "nav menu" at bounding box center [21, 37] width 9 height 9
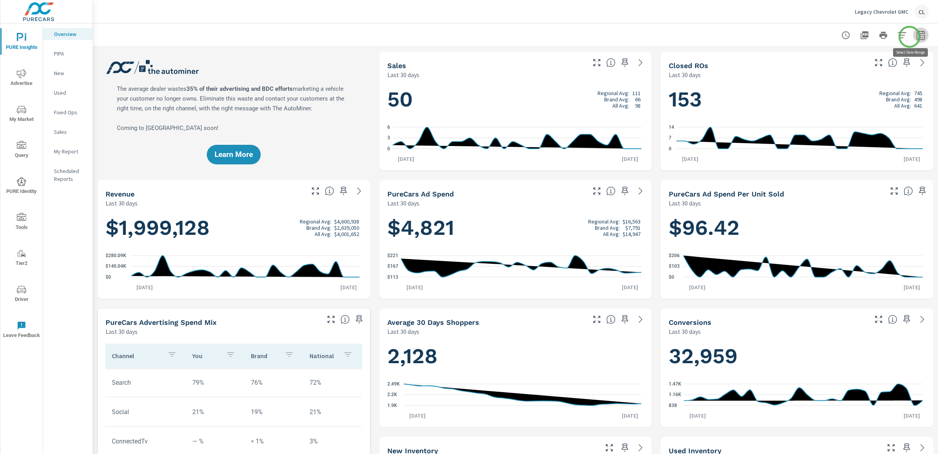
click at [917, 36] on icon "button" at bounding box center [921, 34] width 8 height 9
select select "Last 30 days"
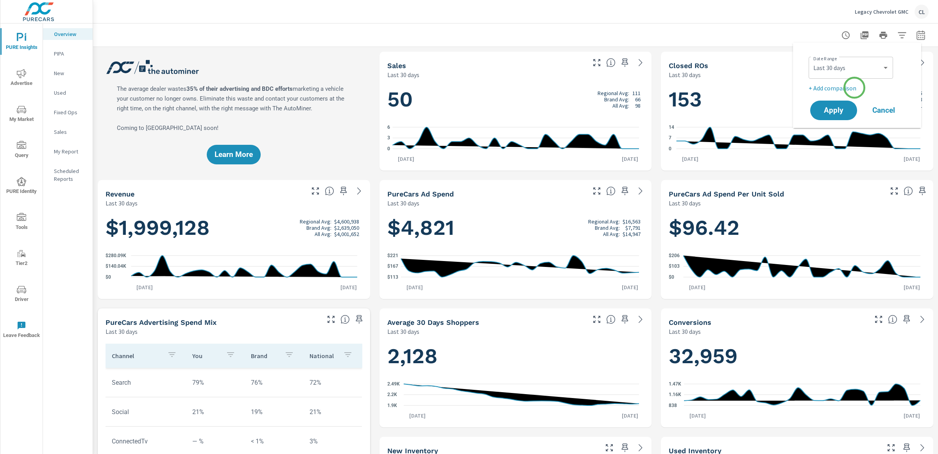
click at [855, 88] on p "+ Add comparison" at bounding box center [859, 87] width 100 height 9
select select "Previous period"
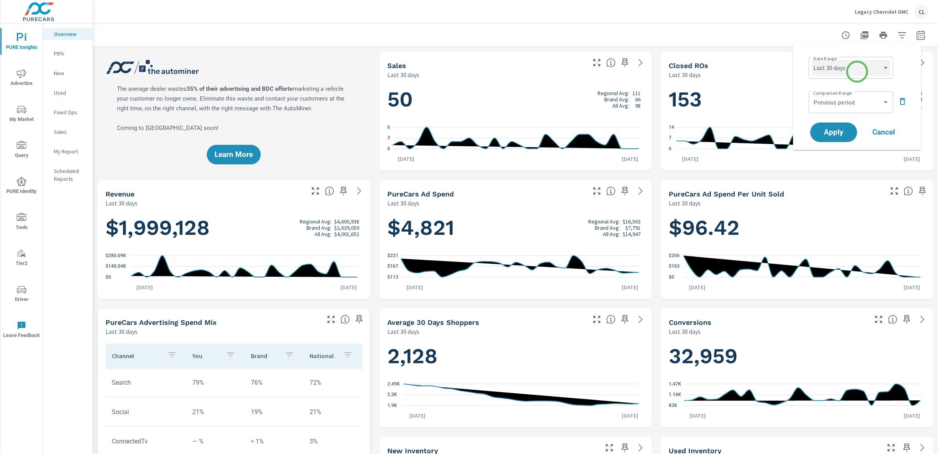
click at [857, 68] on select "Custom [DATE] Last week Last 7 days Last 14 days Last 30 days Last 45 days Last…" at bounding box center [851, 68] width 78 height 16
click at [812, 60] on select "Custom [DATE] Last week Last 7 days Last 14 days Last 30 days Last 45 days Last…" at bounding box center [851, 68] width 78 height 16
select select "Last month"
click at [831, 127] on button "Apply" at bounding box center [834, 132] width 48 height 20
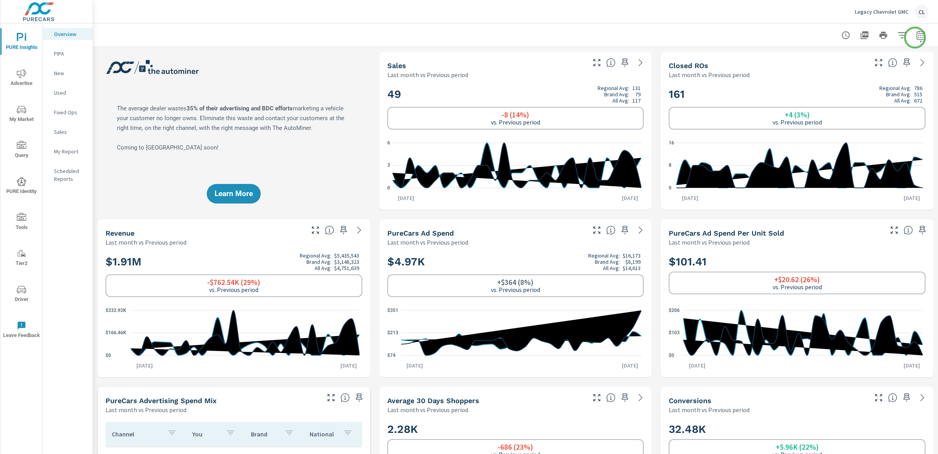
click at [917, 36] on icon "button" at bounding box center [921, 34] width 9 height 9
select select "Last month"
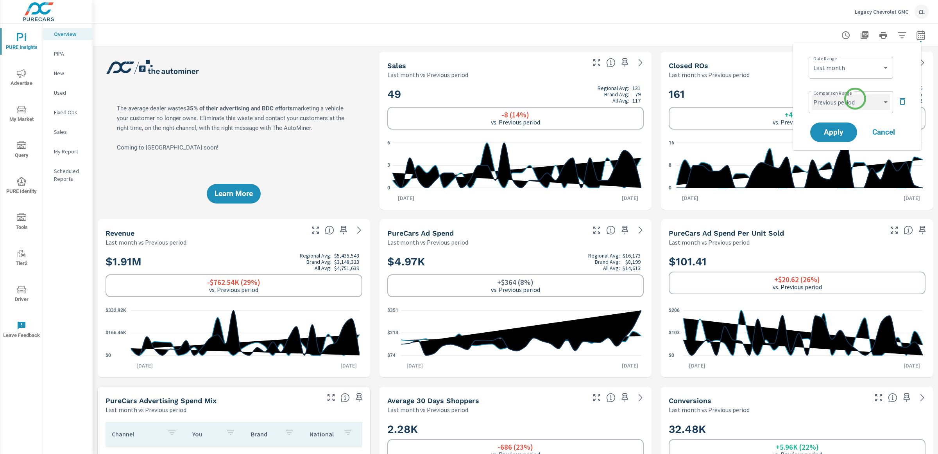
click at [854, 105] on select "Custom Previous period Previous month Previous year" at bounding box center [851, 102] width 78 height 16
click at [812, 94] on select "Custom Previous period Previous month Previous year" at bounding box center [851, 102] width 78 height 16
select select "Previous year"
click at [839, 131] on span "Apply" at bounding box center [834, 132] width 32 height 7
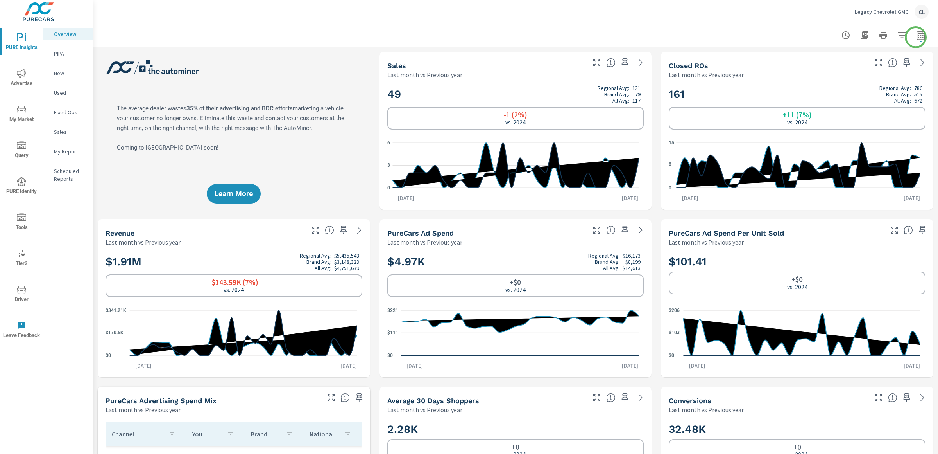
click at [918, 37] on icon "button" at bounding box center [920, 36] width 5 height 3
select select "Last month"
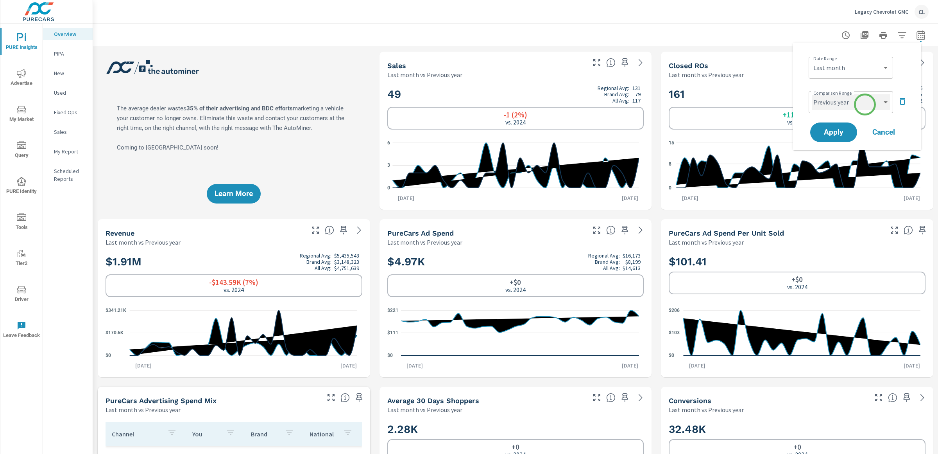
click at [865, 104] on select "Custom Previous period Previous month Previous year" at bounding box center [851, 102] width 78 height 16
click at [812, 94] on select "Custom Previous period Previous month Previous year" at bounding box center [851, 102] width 78 height 16
select select "Previous month"
click at [833, 129] on span "Apply" at bounding box center [834, 132] width 32 height 7
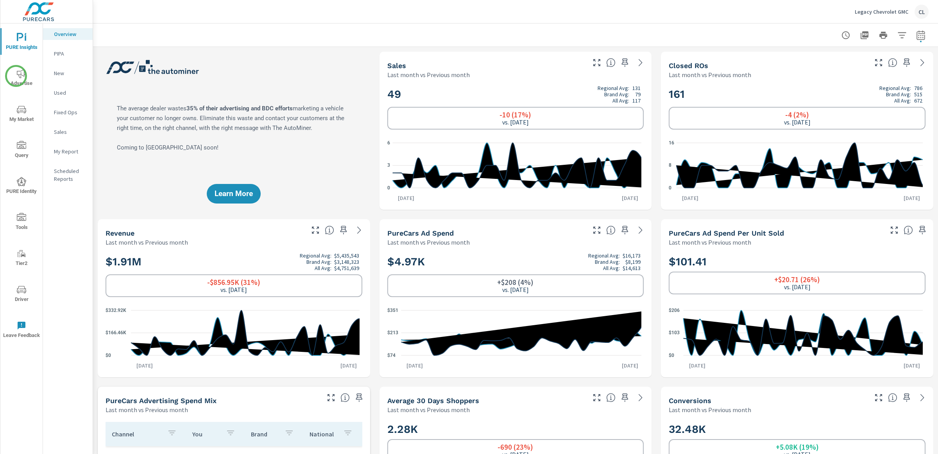
click at [16, 76] on span "Advertise" at bounding box center [22, 78] width 38 height 19
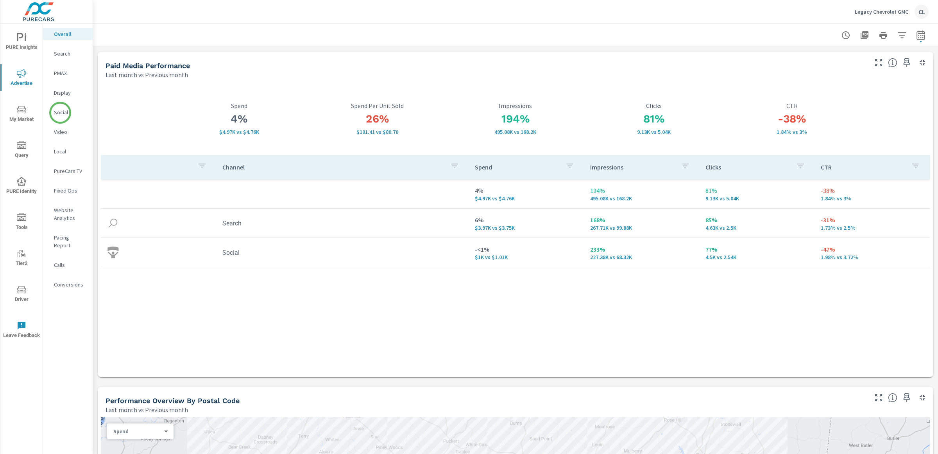
click at [60, 113] on p "Social" at bounding box center [70, 112] width 32 height 8
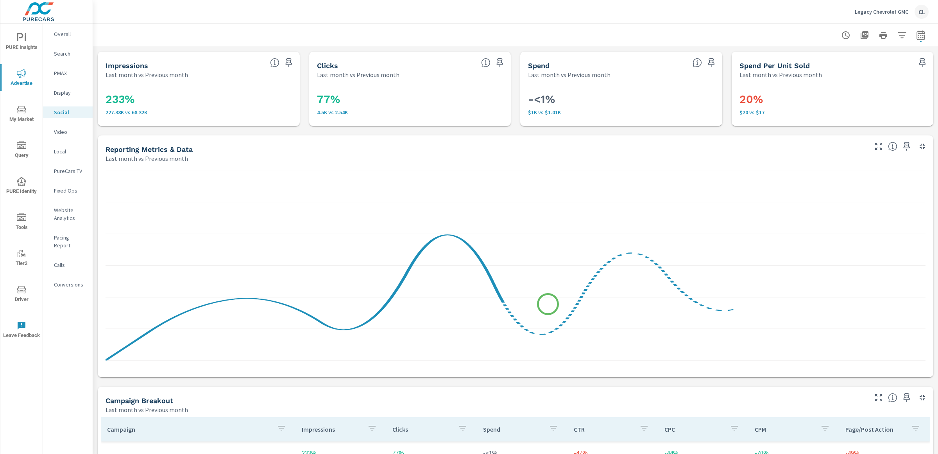
scroll to position [263, 0]
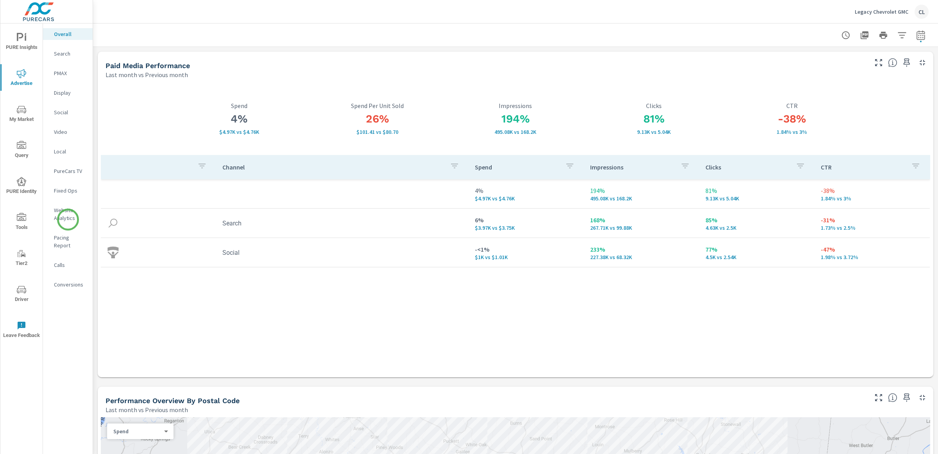
click at [68, 218] on p "Website Analytics" at bounding box center [70, 214] width 32 height 16
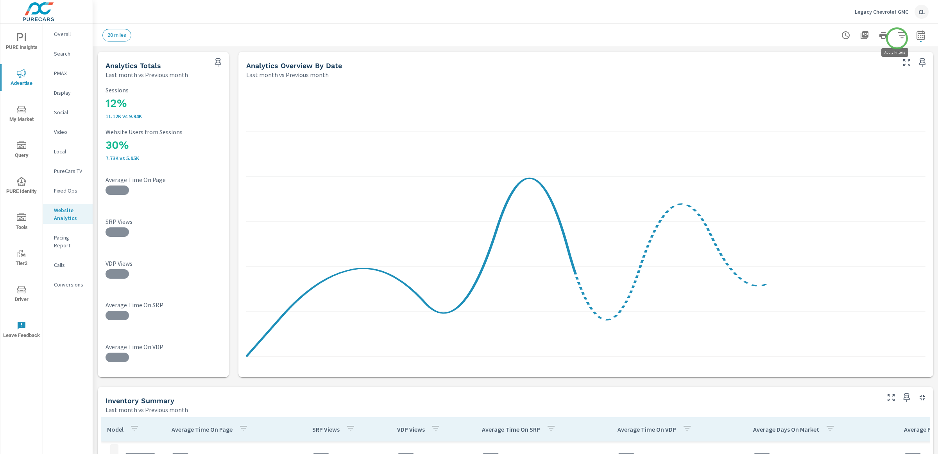
click at [898, 37] on icon "button" at bounding box center [902, 34] width 9 height 9
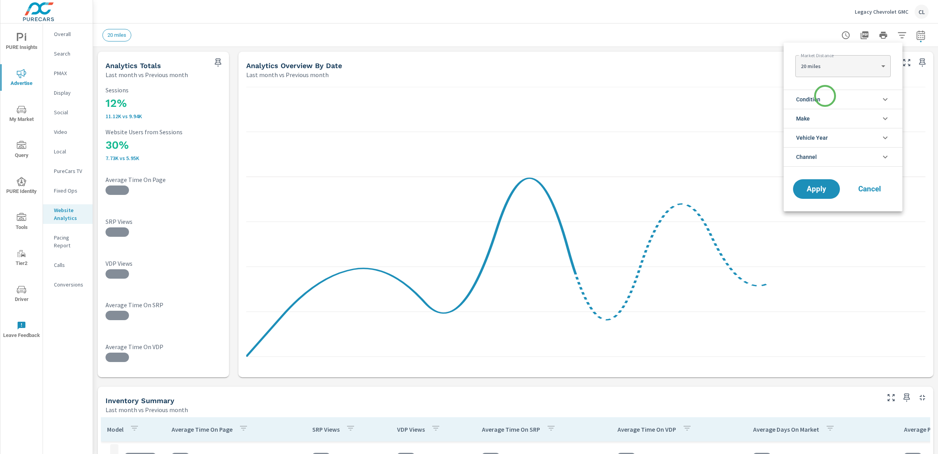
click at [825, 97] on li "Condition" at bounding box center [843, 99] width 119 height 19
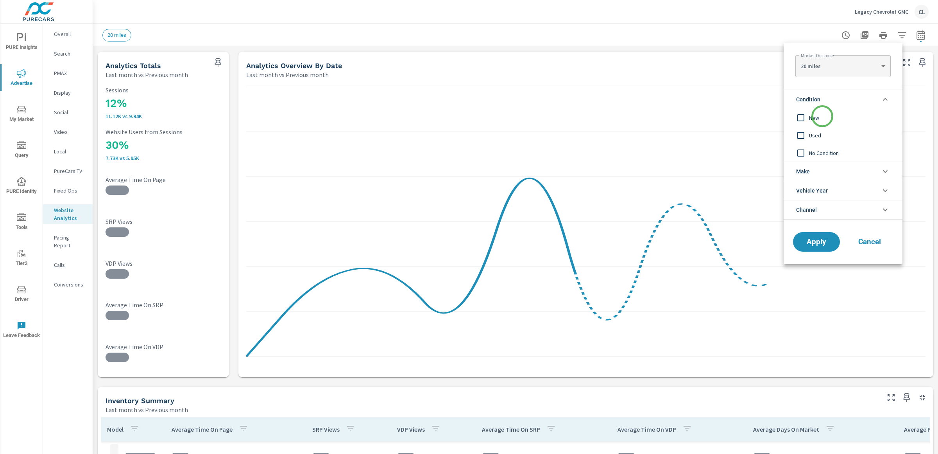
click at [822, 117] on span "New" at bounding box center [852, 117] width 86 height 9
click at [817, 173] on li "Make" at bounding box center [843, 170] width 119 height 19
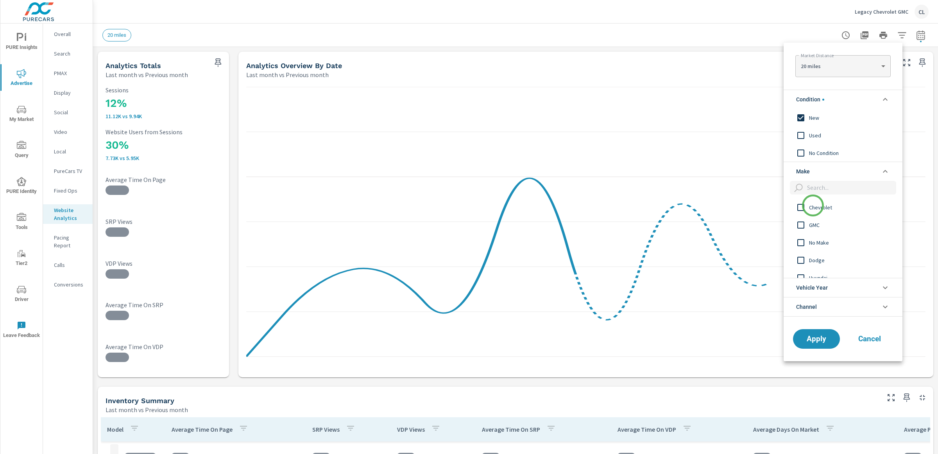
click at [813, 211] on span "Chevrolet" at bounding box center [852, 207] width 86 height 9
click at [817, 224] on span "GMC" at bounding box center [852, 224] width 86 height 9
click at [811, 337] on span "Apply" at bounding box center [817, 338] width 32 height 7
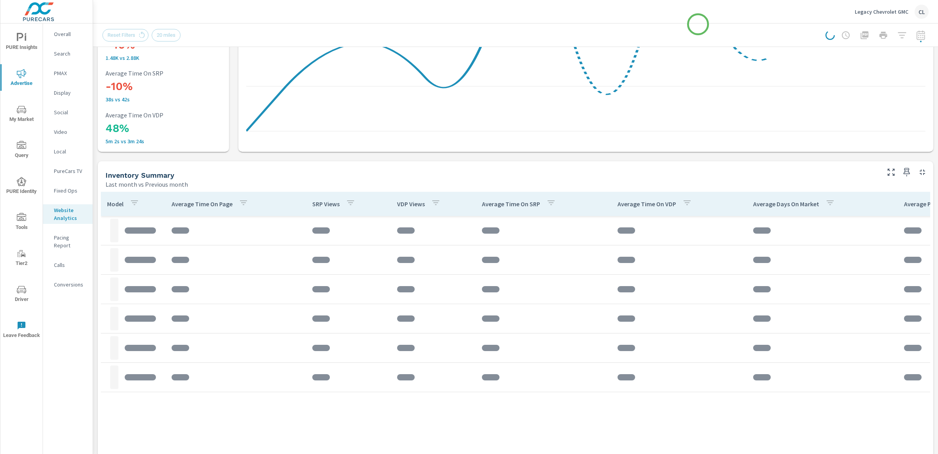
scroll to position [227, 0]
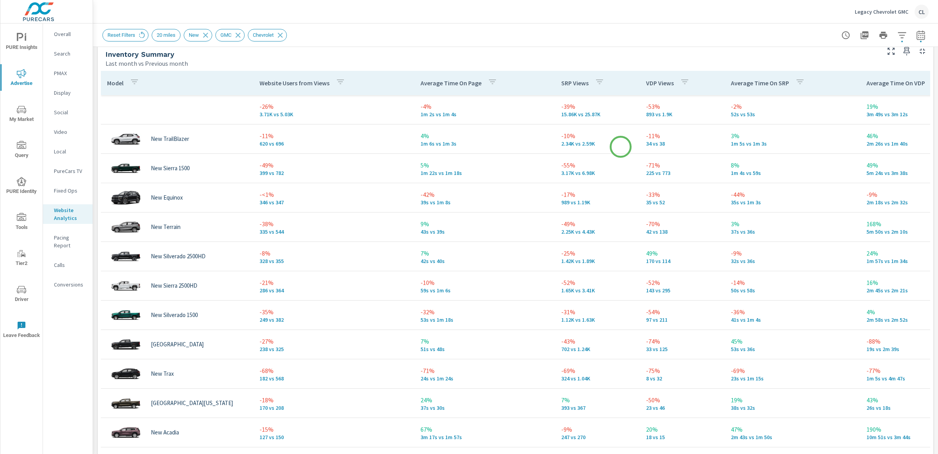
scroll to position [337, 0]
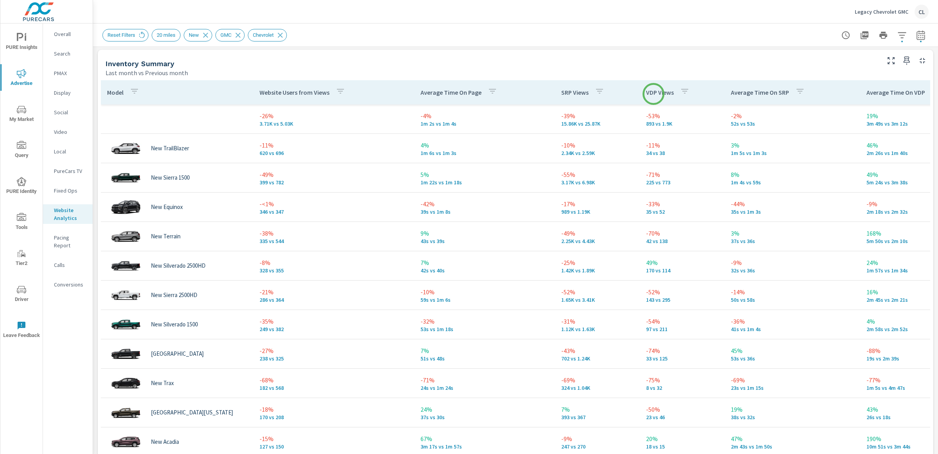
click at [654, 94] on p "VDP Views" at bounding box center [660, 92] width 28 height 8
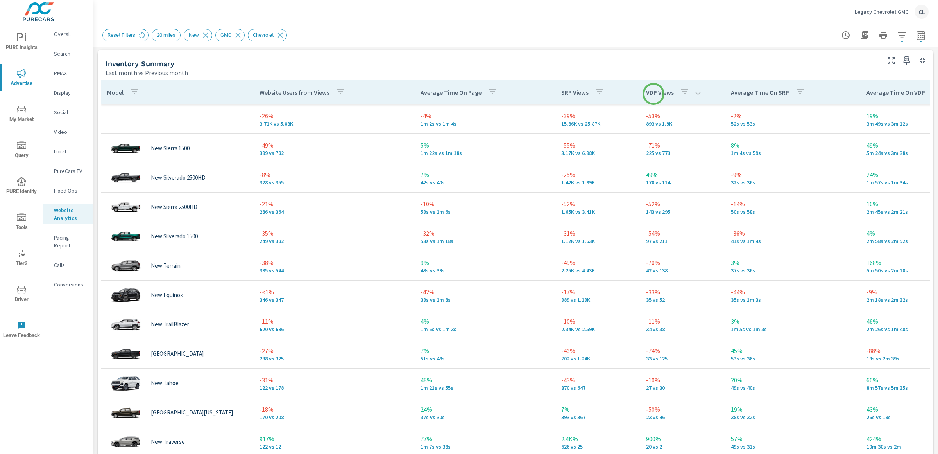
click at [654, 94] on p "VDP Views" at bounding box center [660, 92] width 28 height 8
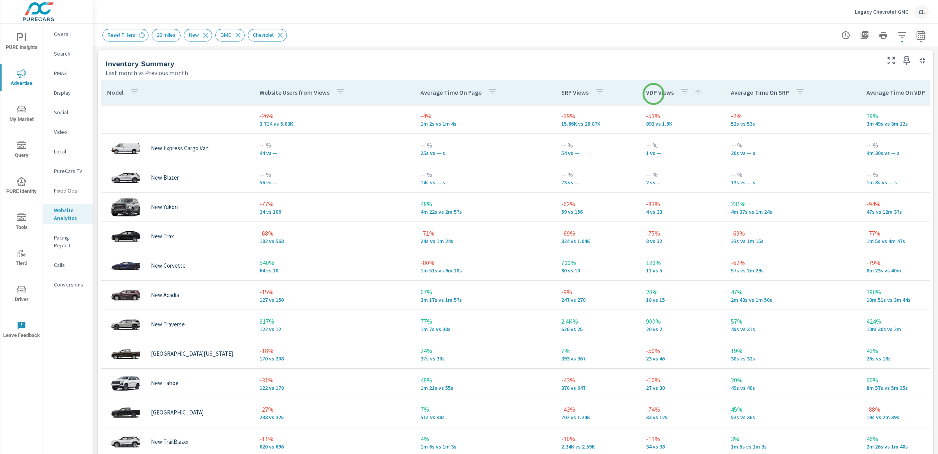
click at [654, 94] on p "VDP Views" at bounding box center [660, 92] width 28 height 8
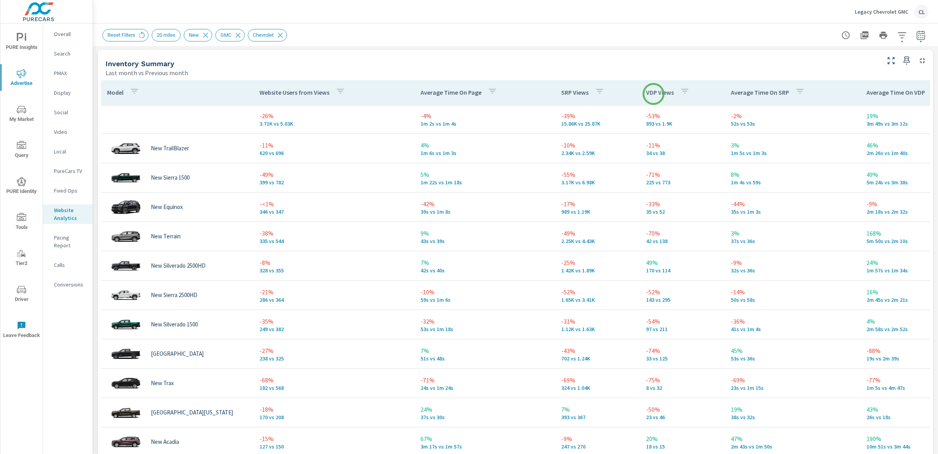
click at [654, 94] on p "VDP Views" at bounding box center [660, 92] width 28 height 8
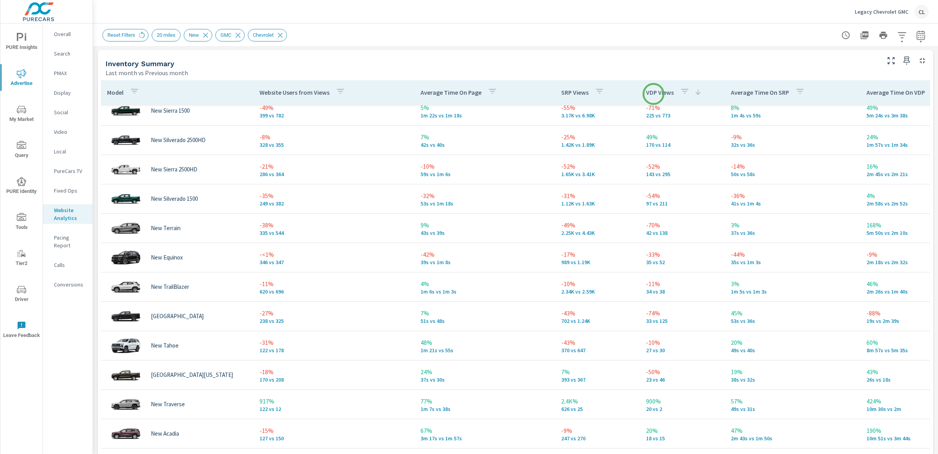
scroll to position [94, 0]
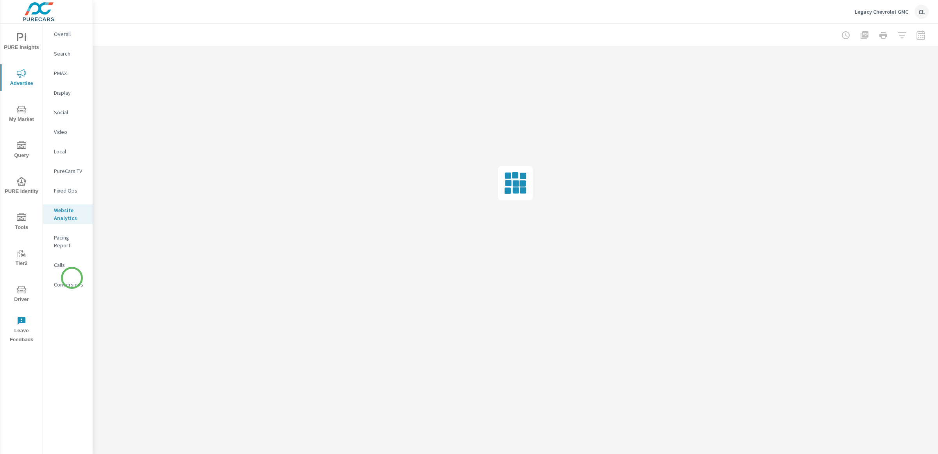
click at [71, 280] on p "Conversions" at bounding box center [70, 284] width 32 height 8
click at [61, 240] on p "Inventory" at bounding box center [70, 241] width 32 height 8
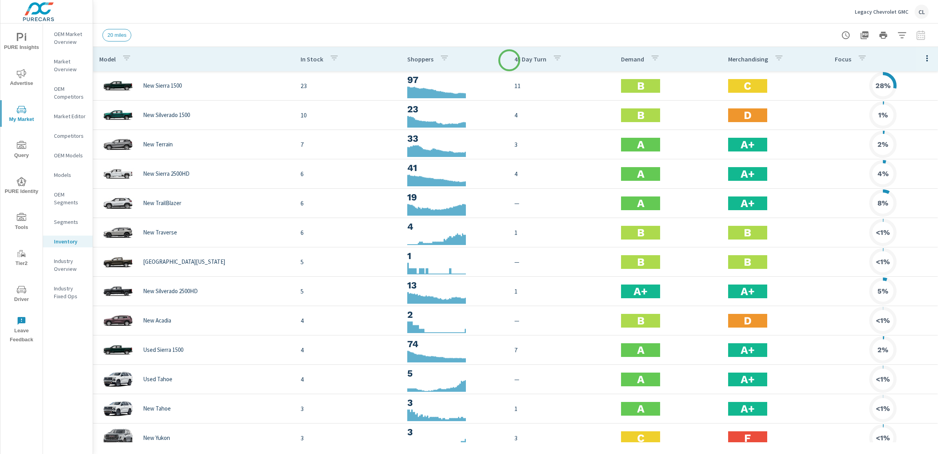
click at [515, 60] on p "45 Day Turn" at bounding box center [531, 59] width 32 height 8
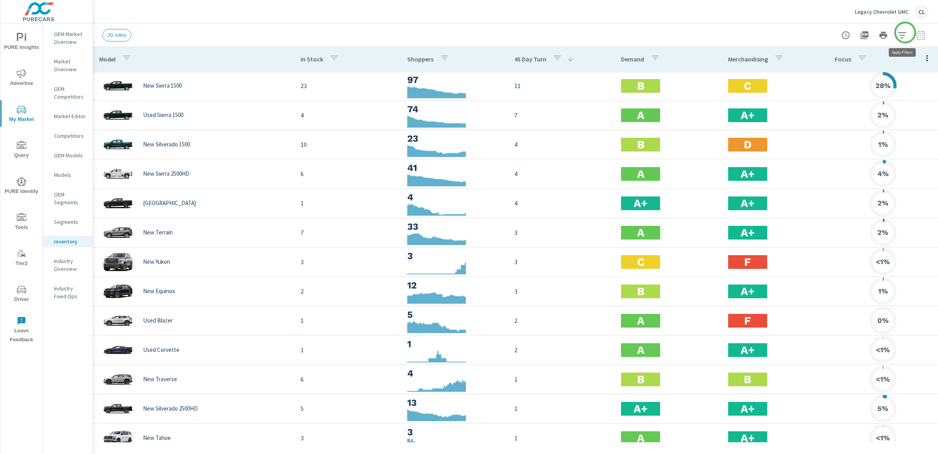
click at [906, 33] on icon "button" at bounding box center [902, 34] width 9 height 9
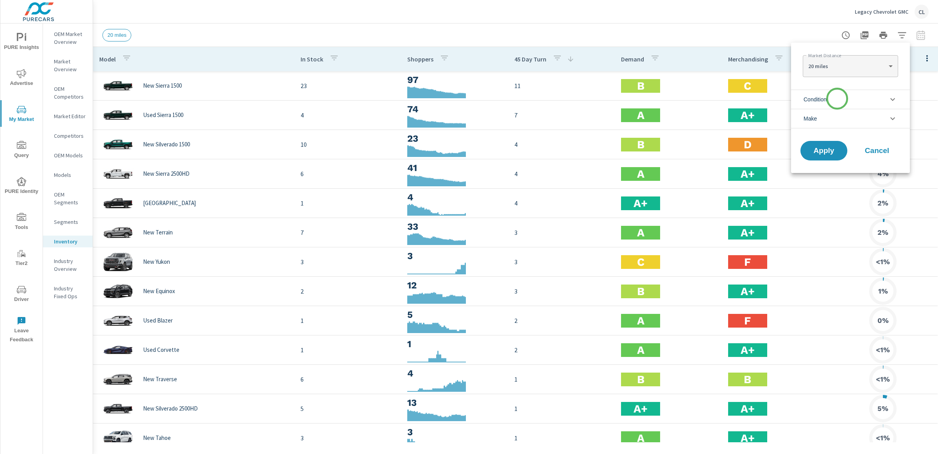
click at [838, 99] on li "Condition" at bounding box center [850, 99] width 119 height 19
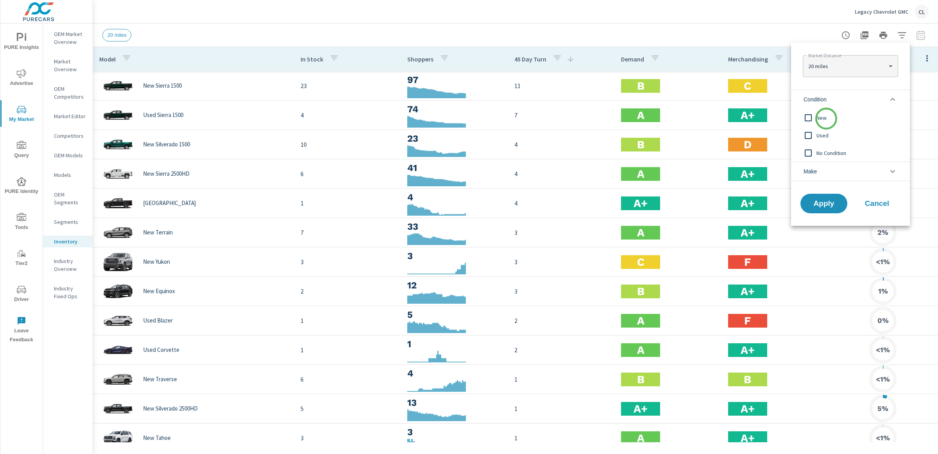
click at [827, 118] on span "New" at bounding box center [860, 117] width 86 height 9
click at [827, 166] on li "Make" at bounding box center [850, 171] width 119 height 20
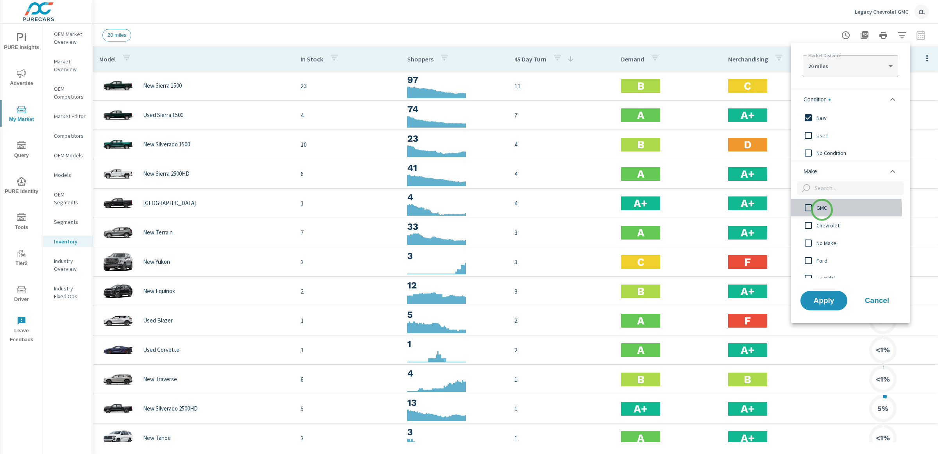
click at [822, 211] on span "GMC" at bounding box center [860, 207] width 86 height 9
click at [822, 223] on span "Chevrolet" at bounding box center [860, 225] width 86 height 9
click at [828, 301] on span "Apply" at bounding box center [824, 299] width 32 height 7
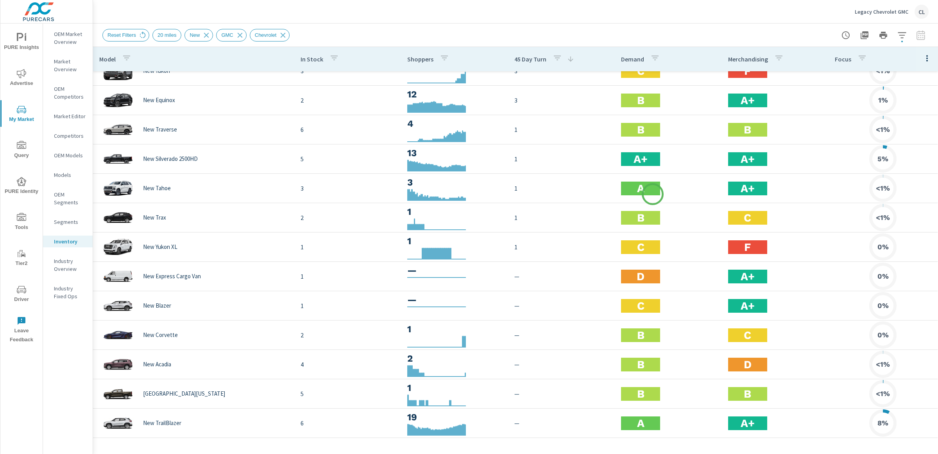
scroll to position [162, 0]
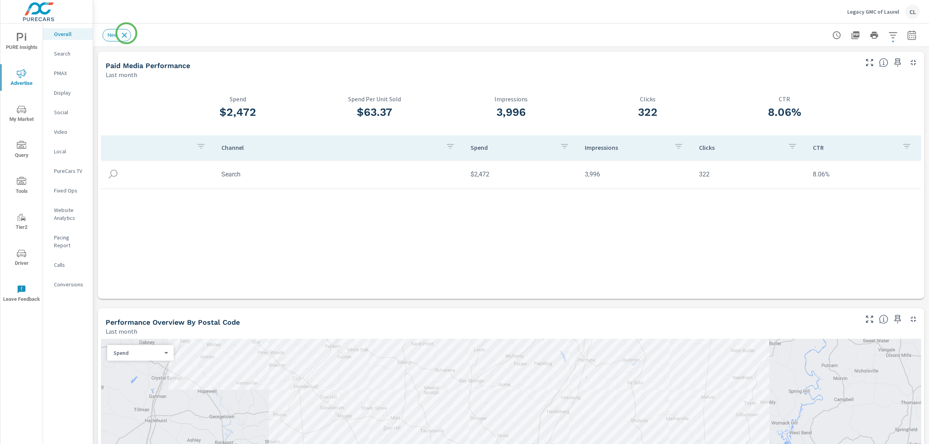
click at [126, 33] on icon at bounding box center [124, 34] width 5 height 5
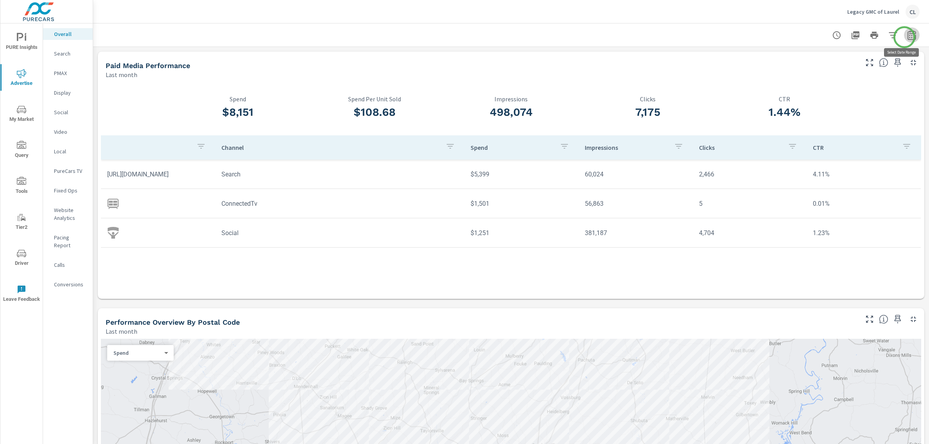
click at [909, 37] on icon "button" at bounding box center [911, 36] width 5 height 3
select select "Last month"
click at [831, 84] on p "+ Add comparison" at bounding box center [849, 87] width 100 height 9
select select "Previous period"
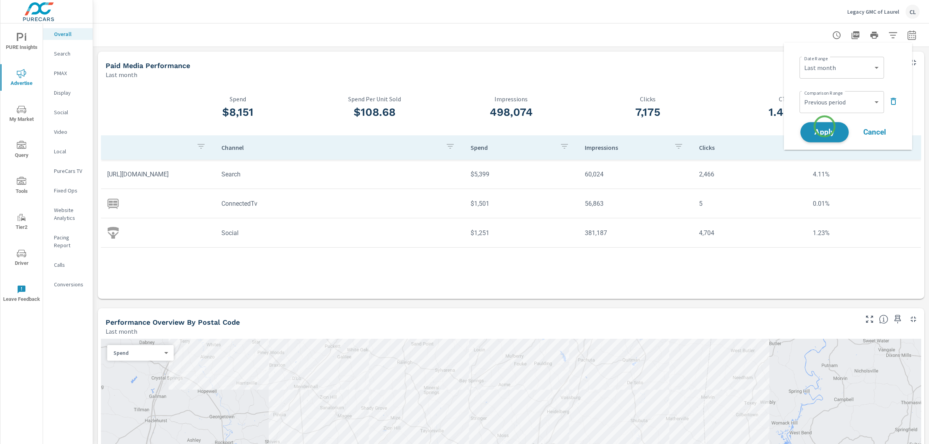
click at [824, 129] on span "Apply" at bounding box center [824, 132] width 32 height 7
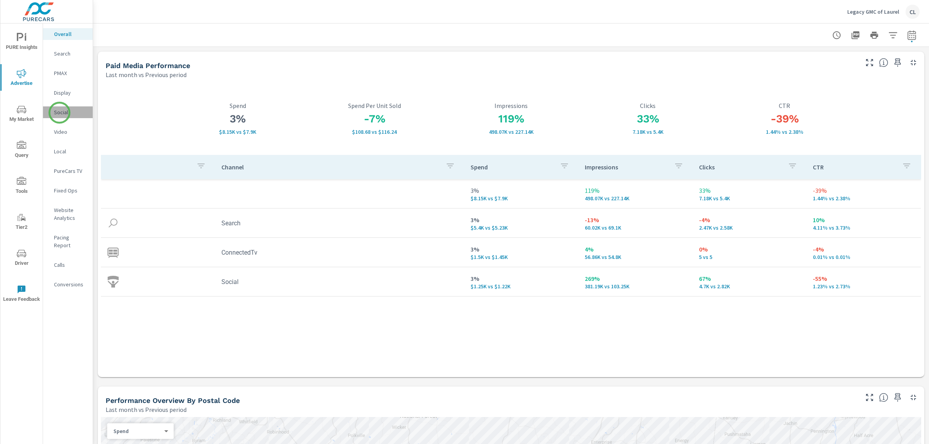
click at [59, 113] on p "Social" at bounding box center [70, 112] width 32 height 8
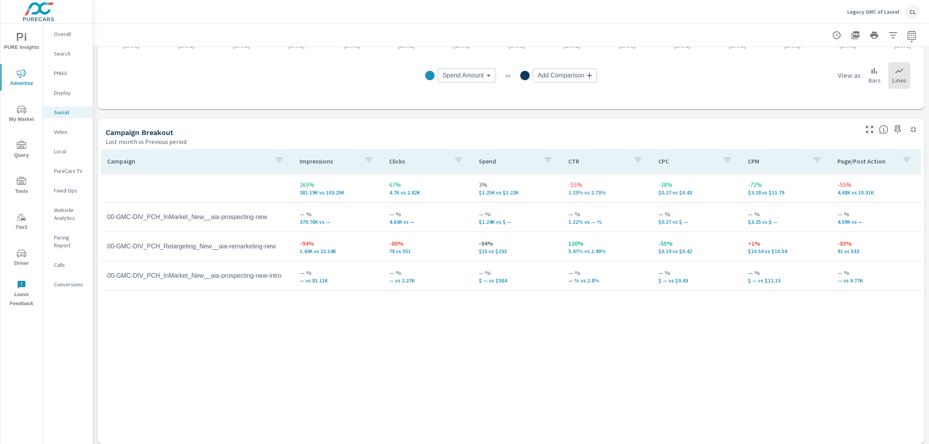
scroll to position [273, 0]
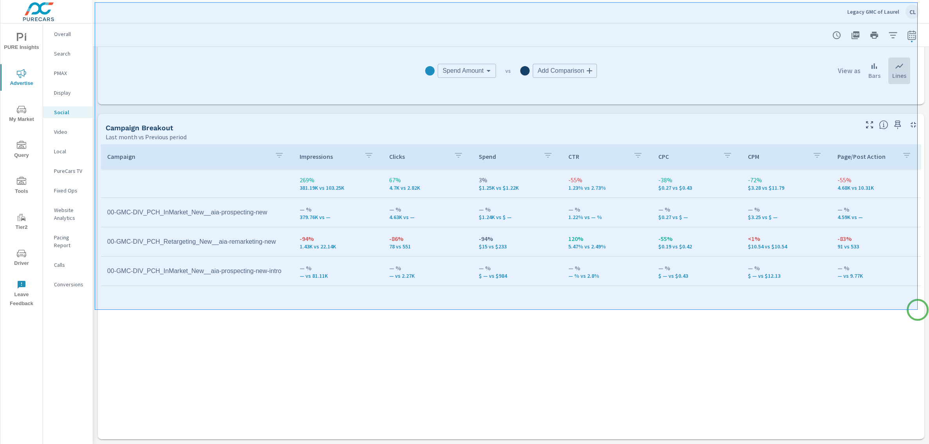
drag, startPoint x: 95, startPoint y: 2, endPoint x: 917, endPoint y: 310, distance: 878.2
click at [917, 310] on div at bounding box center [464, 222] width 929 height 444
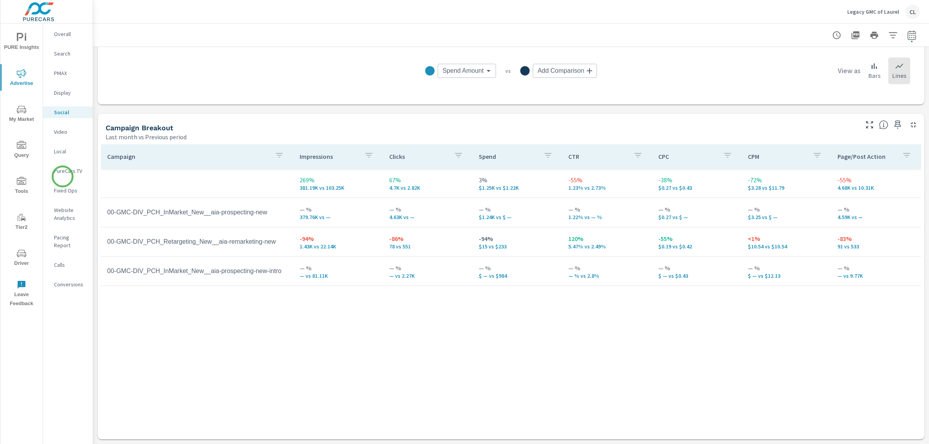
click at [64, 169] on p "PureCars TV" at bounding box center [70, 171] width 32 height 8
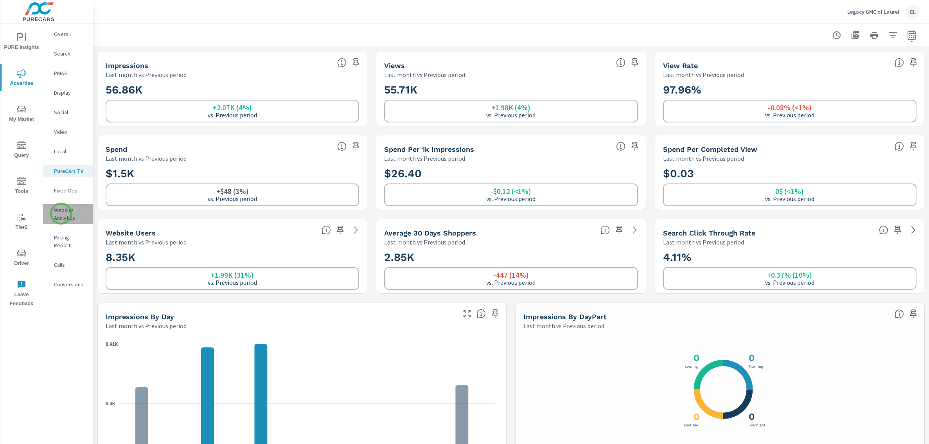
click at [61, 213] on p "Website Analytics" at bounding box center [70, 214] width 32 height 16
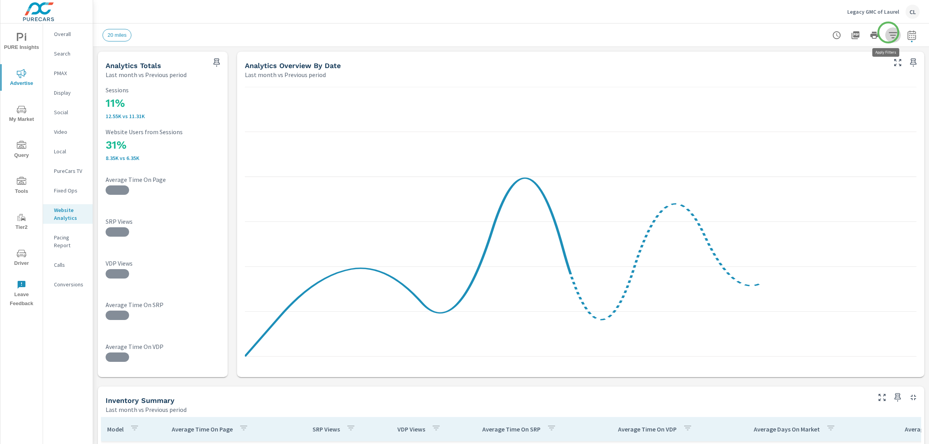
click at [888, 32] on icon "button" at bounding box center [892, 35] width 8 height 6
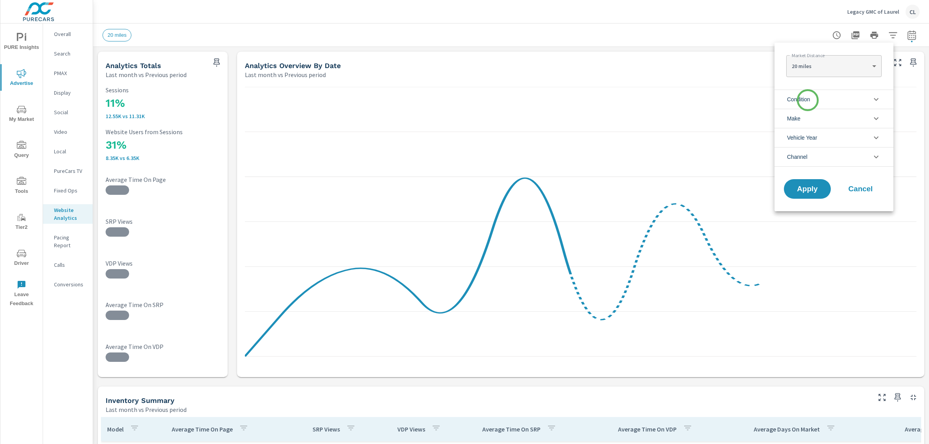
click at [802, 106] on span "Condition" at bounding box center [798, 99] width 23 height 19
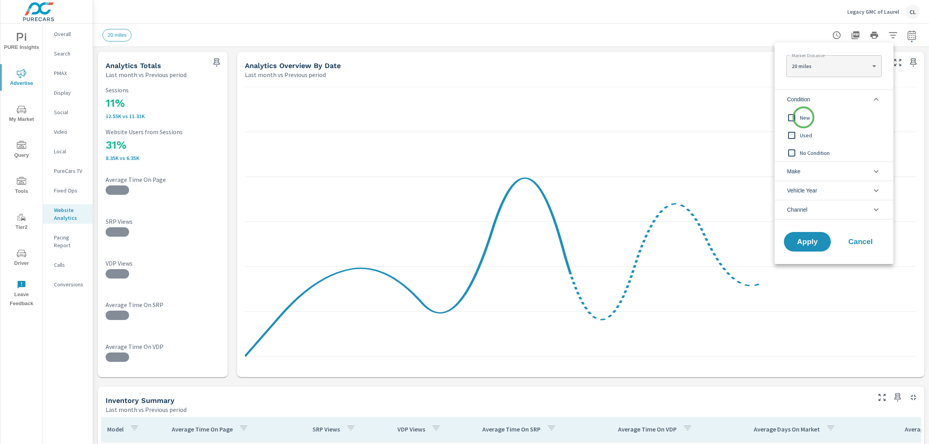
click at [803, 118] on span "New" at bounding box center [843, 117] width 86 height 9
click at [807, 177] on li "Make" at bounding box center [833, 170] width 119 height 19
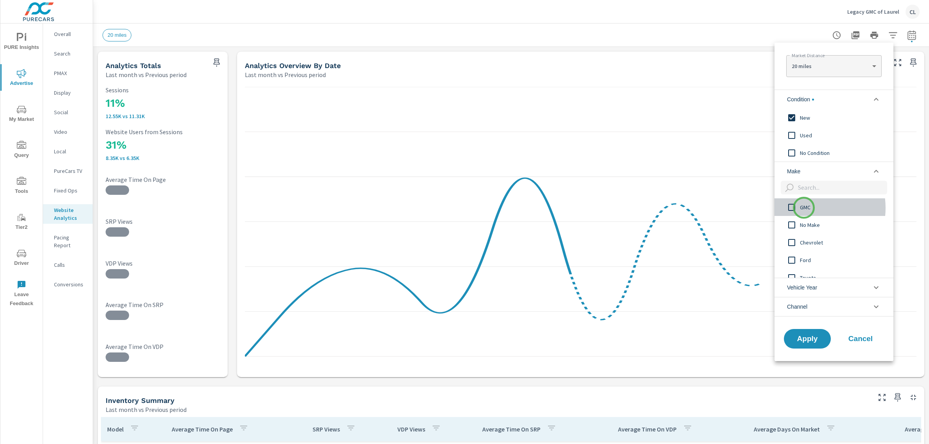
click at [804, 208] on span "GMC" at bounding box center [843, 207] width 86 height 9
click at [809, 336] on span "Apply" at bounding box center [807, 338] width 32 height 7
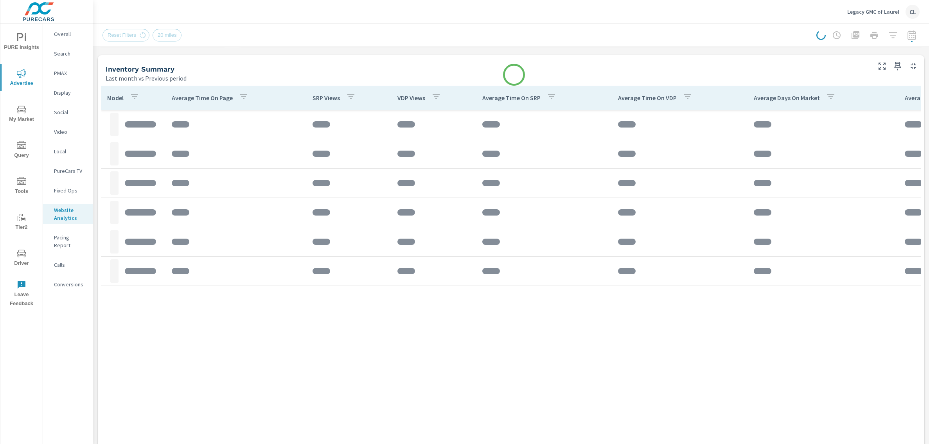
scroll to position [349, 0]
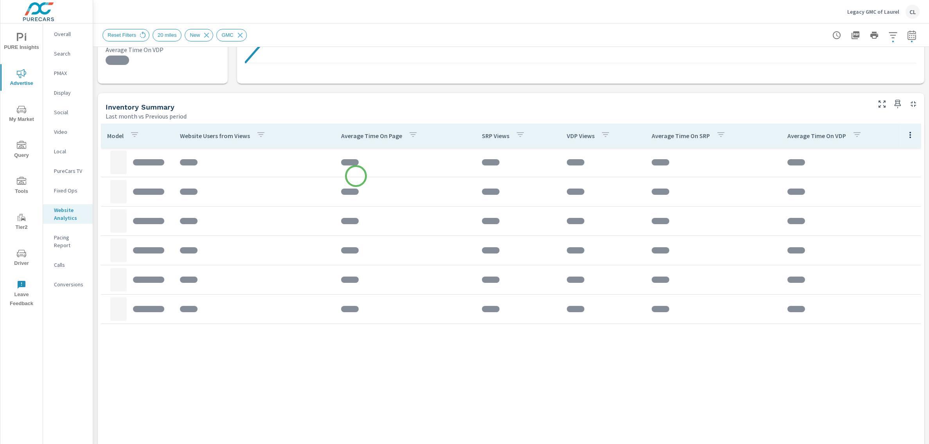
scroll to position [298, 0]
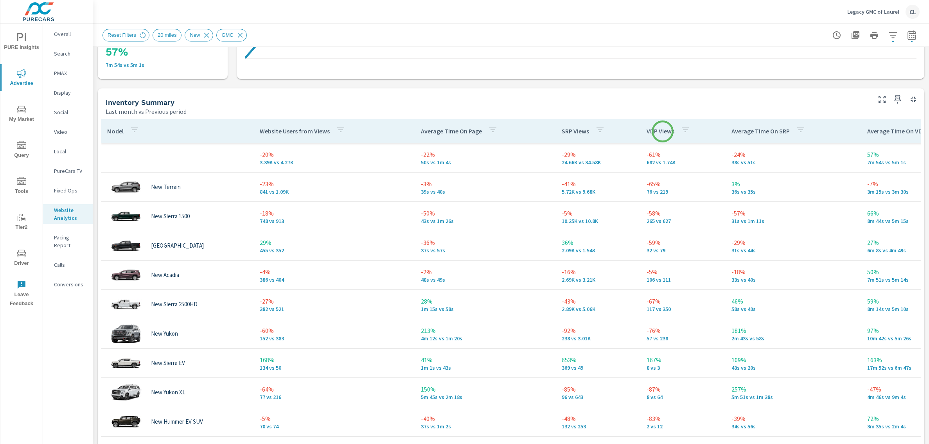
click at [662, 131] on p "VDP Views" at bounding box center [660, 131] width 28 height 8
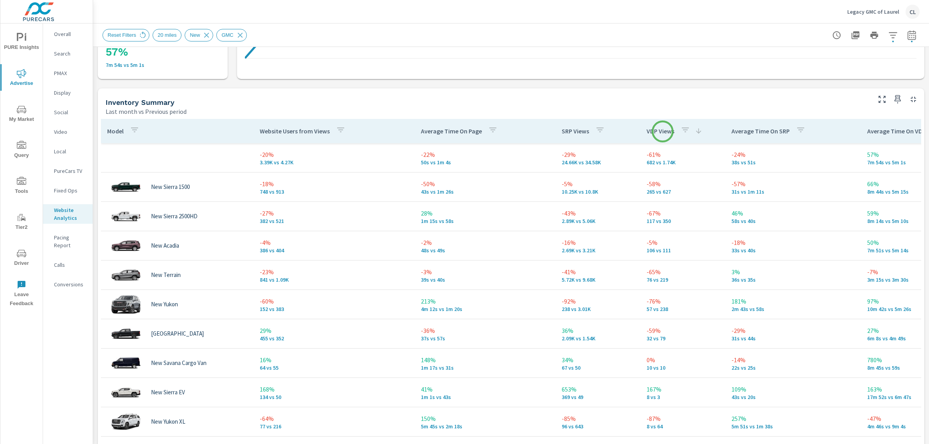
click at [662, 131] on p "VDP Views" at bounding box center [660, 131] width 28 height 8
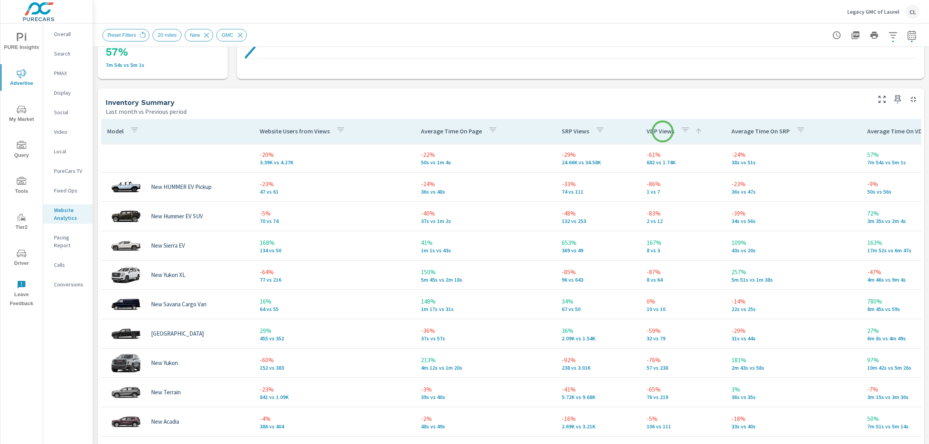
click at [662, 131] on p "VDP Views" at bounding box center [660, 131] width 28 height 8
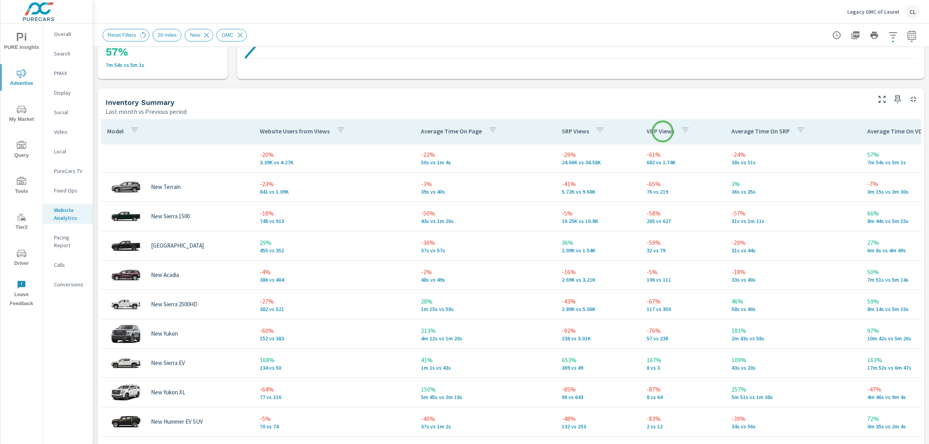
click at [662, 131] on p "VDP Views" at bounding box center [660, 131] width 28 height 8
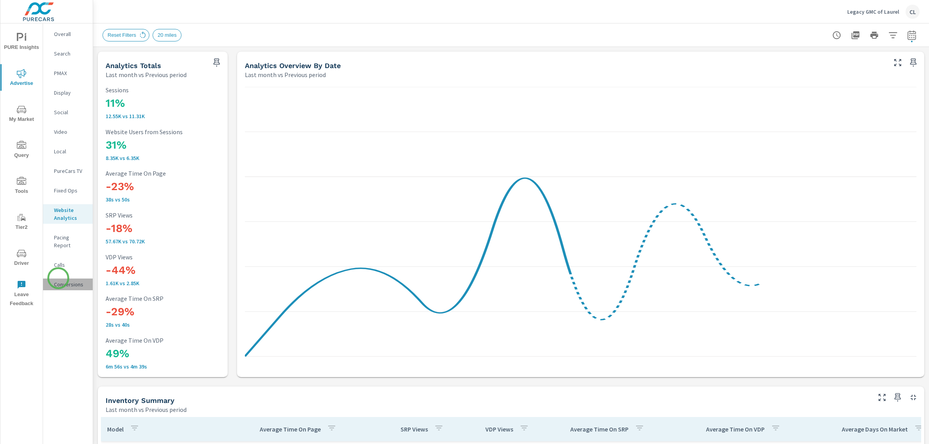
click at [58, 280] on p "Conversions" at bounding box center [70, 284] width 32 height 8
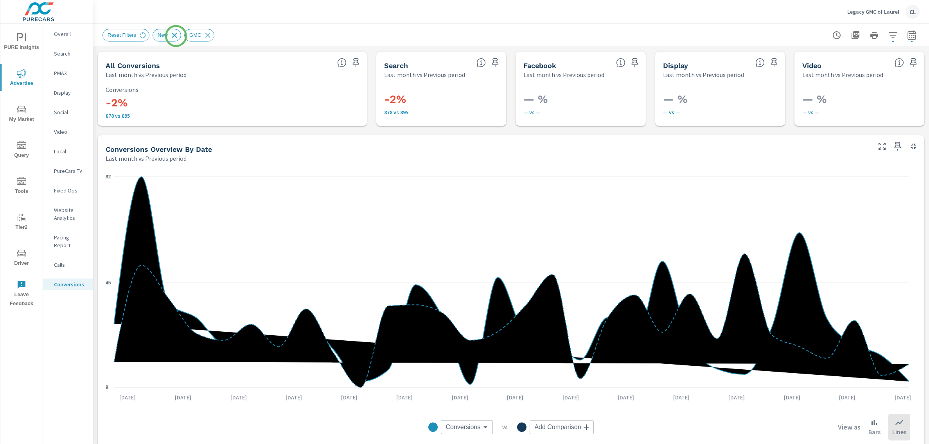
click at [176, 35] on icon at bounding box center [174, 34] width 5 height 5
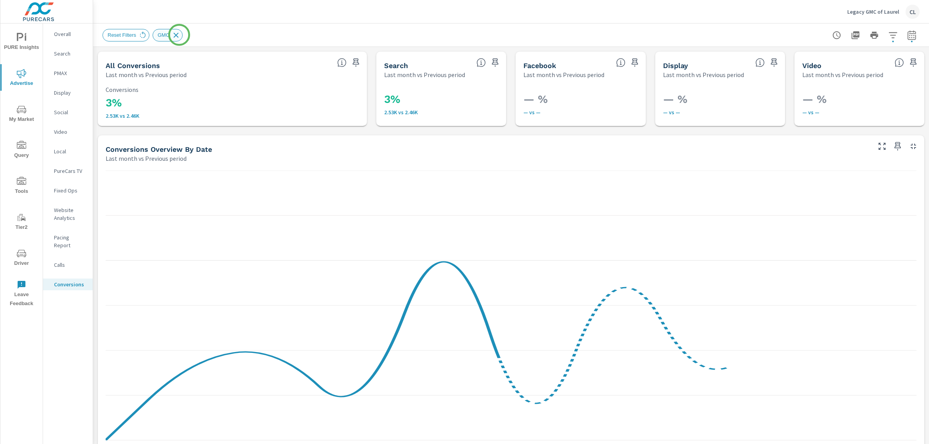
click at [179, 35] on icon at bounding box center [176, 35] width 9 height 9
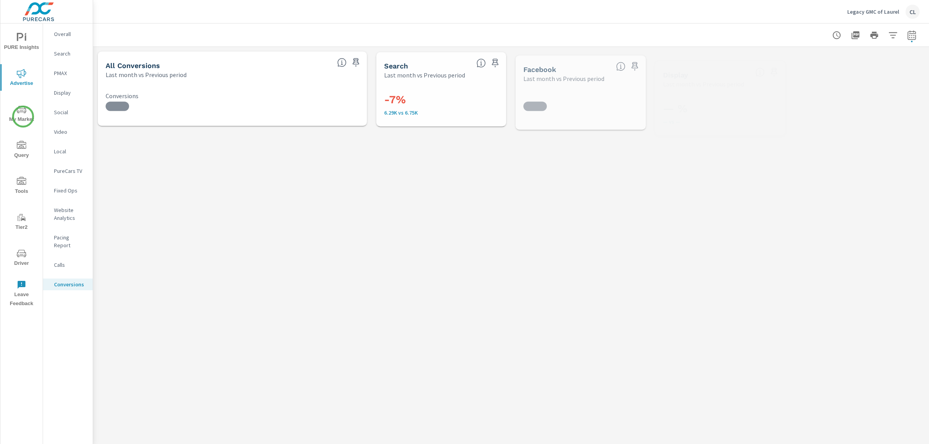
click at [23, 115] on span "My Market" at bounding box center [22, 114] width 38 height 19
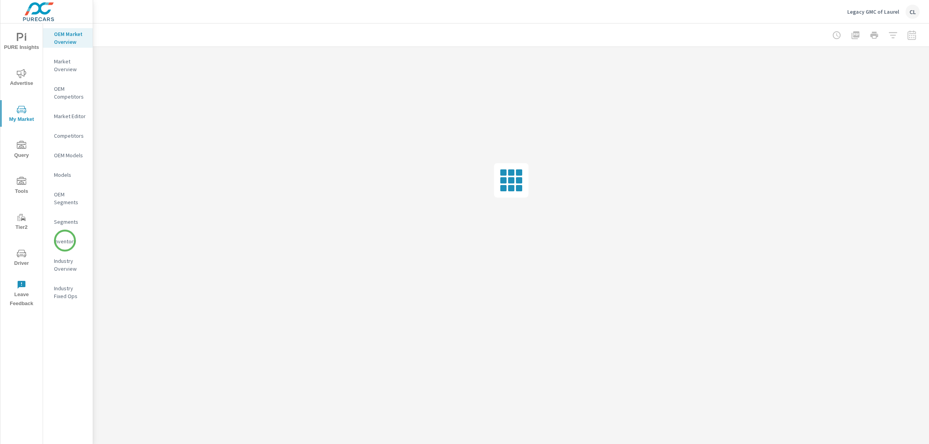
click at [65, 242] on p "Inventory" at bounding box center [70, 241] width 32 height 8
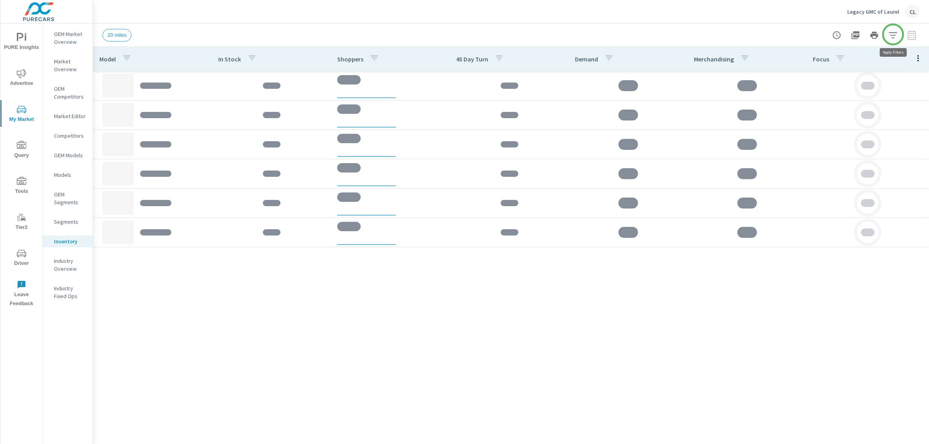
click at [893, 34] on icon "button" at bounding box center [892, 35] width 8 height 6
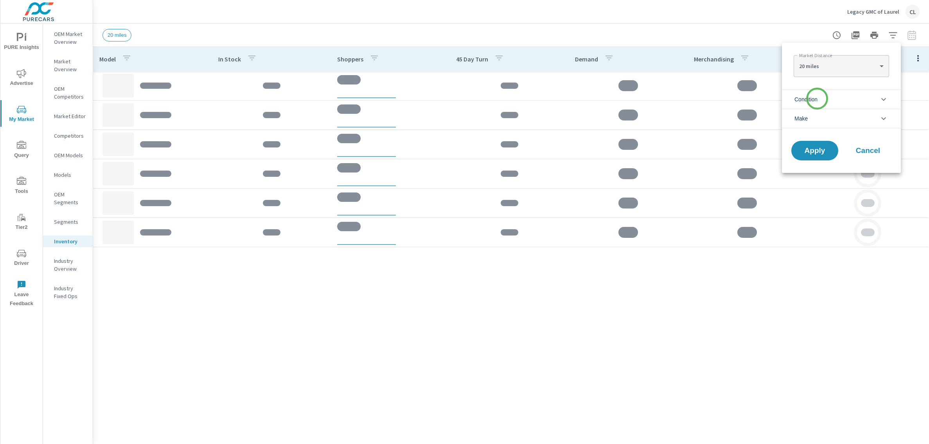
click at [817, 99] on span "Condition" at bounding box center [805, 99] width 23 height 19
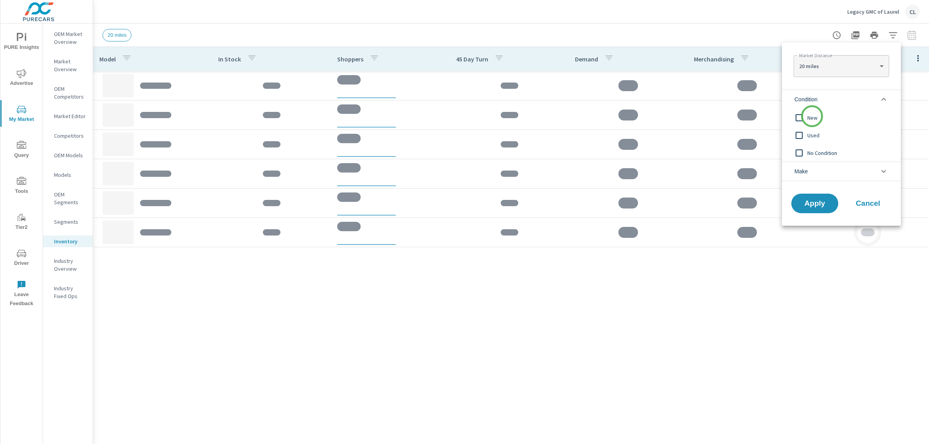
click at [812, 116] on span "New" at bounding box center [850, 117] width 86 height 9
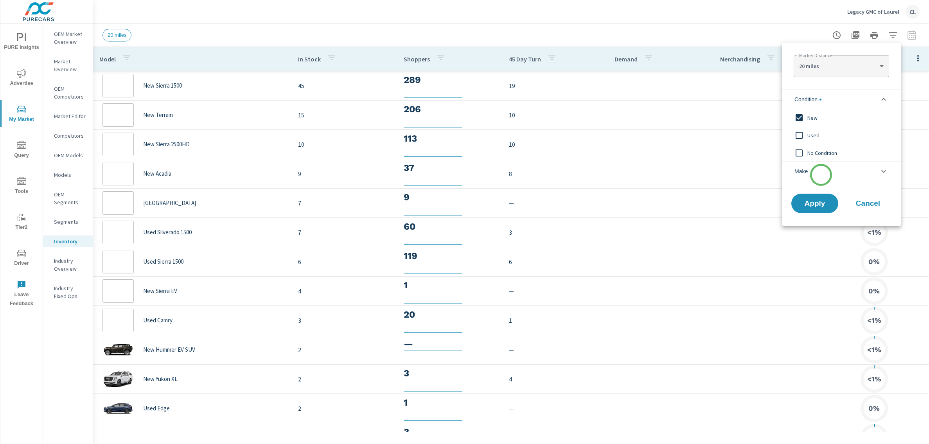
click at [821, 175] on li "Make" at bounding box center [841, 171] width 119 height 20
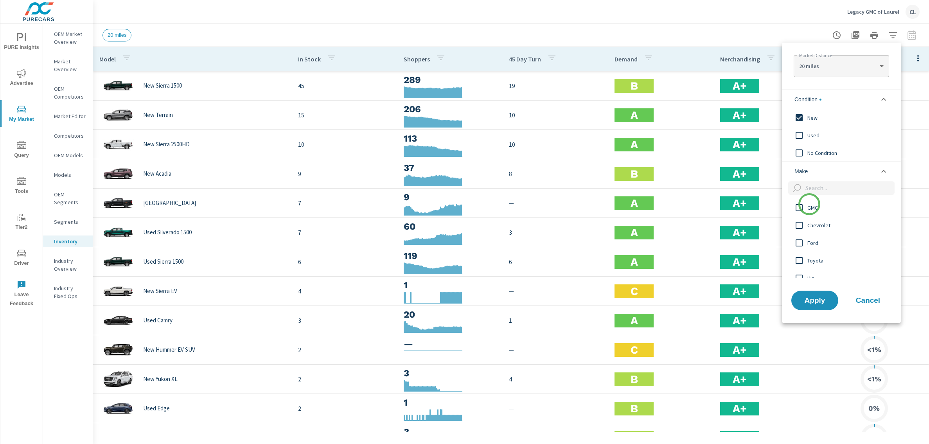
click at [809, 207] on span "GMC" at bounding box center [850, 207] width 86 height 9
click at [812, 304] on span "Apply" at bounding box center [814, 299] width 32 height 7
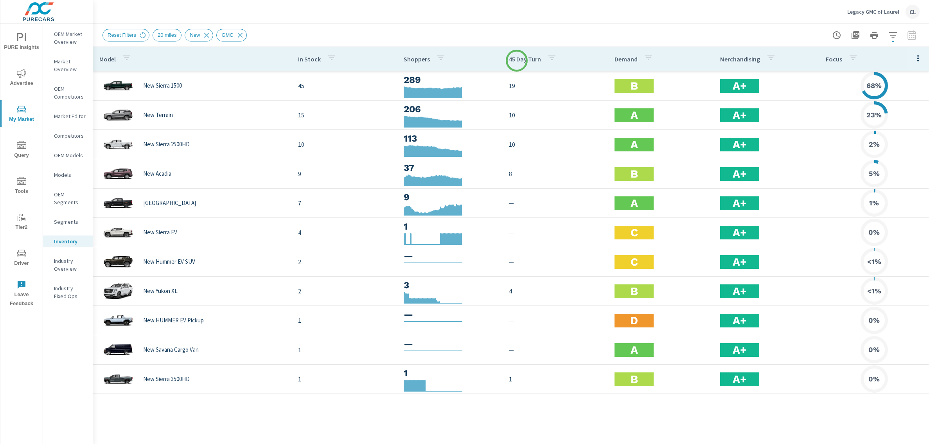
click at [517, 61] on p "45 Day Turn" at bounding box center [525, 59] width 32 height 8
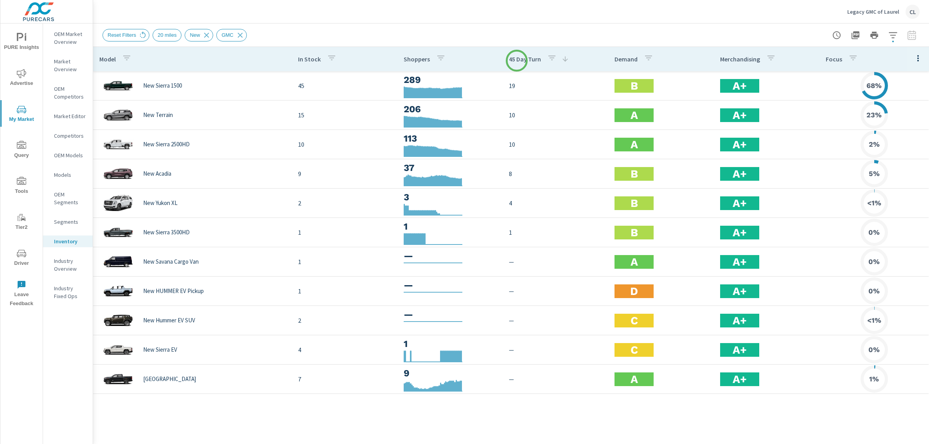
click at [517, 61] on p "45 Day Turn" at bounding box center [525, 59] width 32 height 8
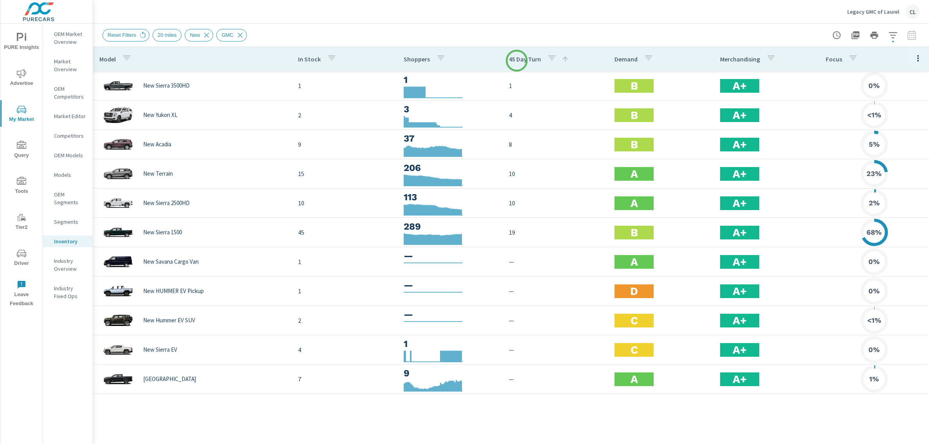
click at [517, 61] on p "45 Day Turn" at bounding box center [525, 59] width 32 height 8
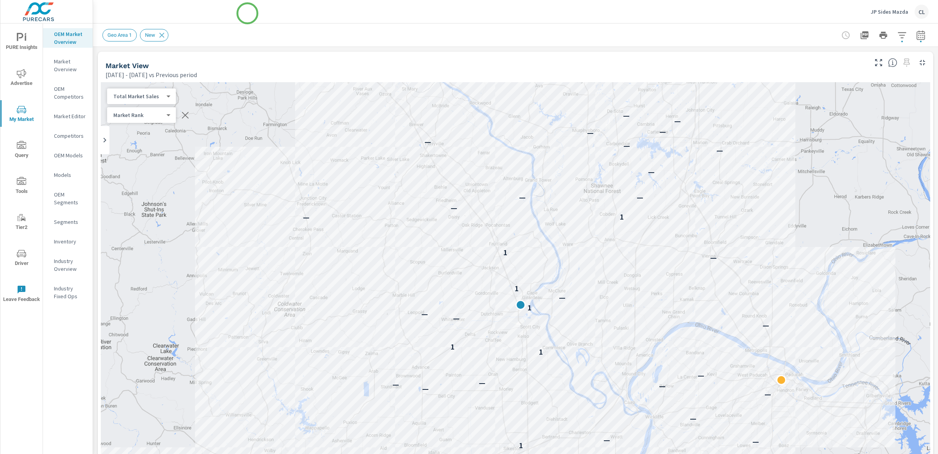
scroll to position [479, 0]
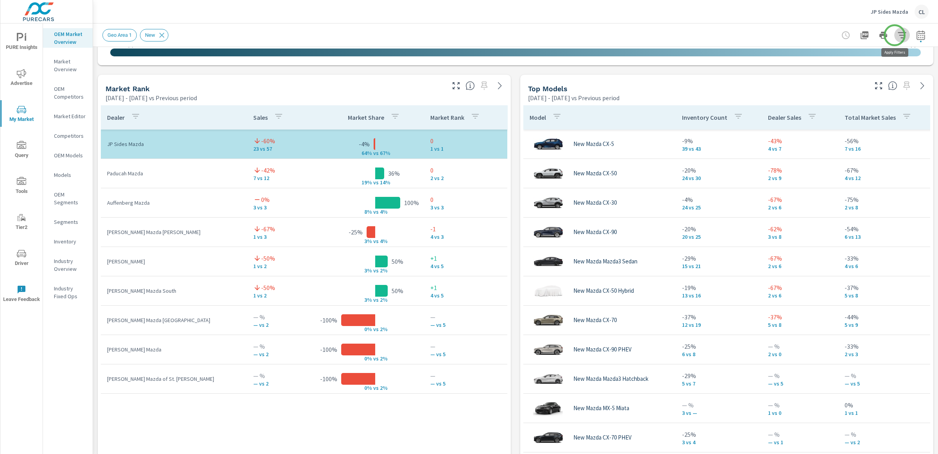
click at [898, 35] on icon "button" at bounding box center [902, 34] width 9 height 9
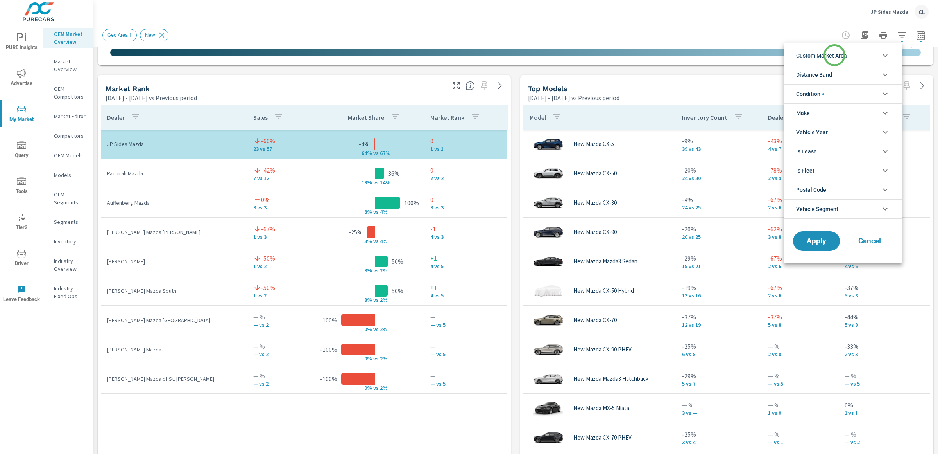
click at [835, 55] on span "Custom Market Area" at bounding box center [821, 55] width 51 height 19
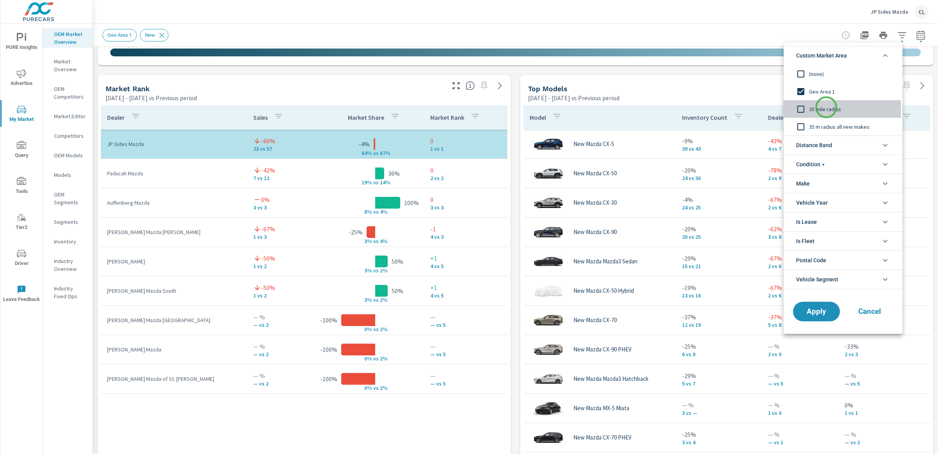
click at [827, 107] on span "35 mile radius" at bounding box center [852, 108] width 86 height 9
click at [815, 310] on span "Apply" at bounding box center [817, 311] width 32 height 7
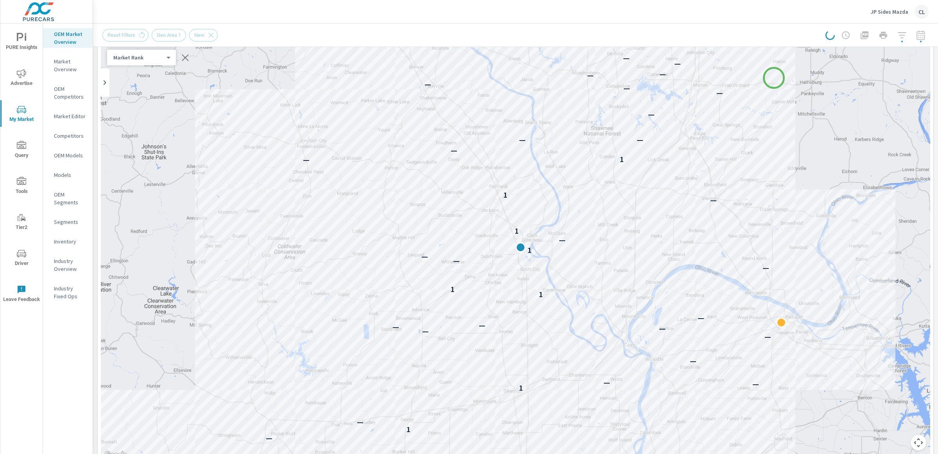
scroll to position [58, 0]
